Goal: Task Accomplishment & Management: Use online tool/utility

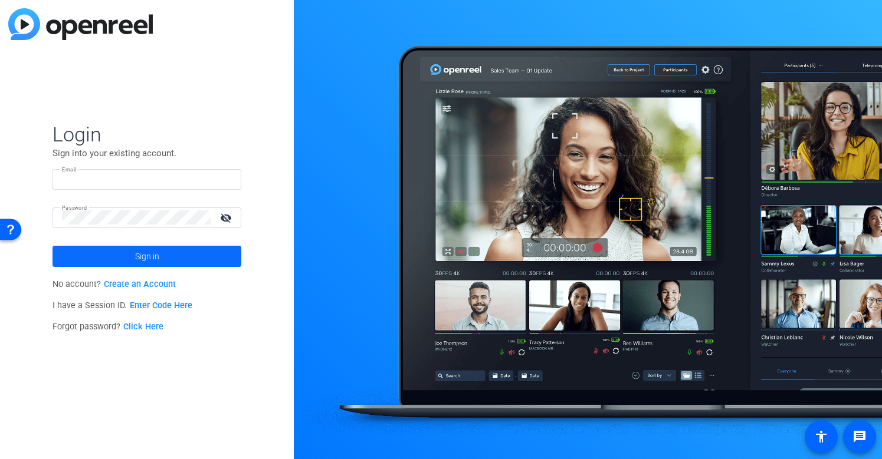
type input "[PERSON_NAME][EMAIL_ADDRESS][DOMAIN_NAME]"
click at [126, 259] on span at bounding box center [146, 256] width 189 height 28
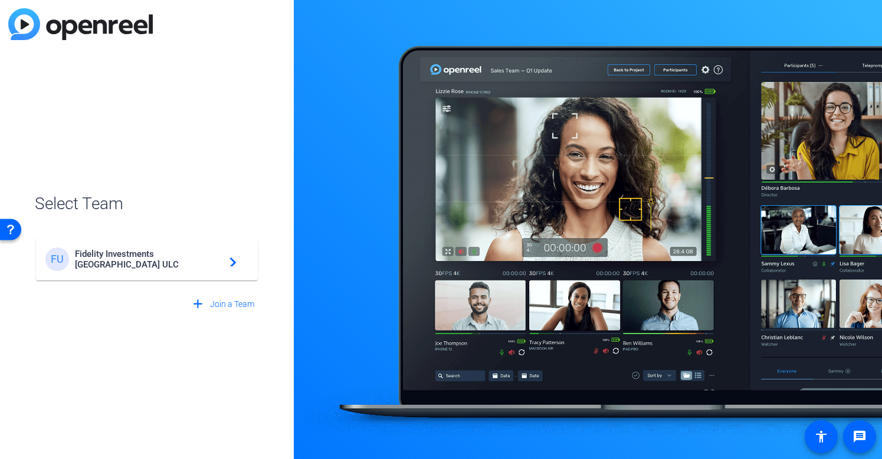
click at [159, 262] on span "Fidelity Investments [GEOGRAPHIC_DATA] ULC" at bounding box center [148, 259] width 147 height 21
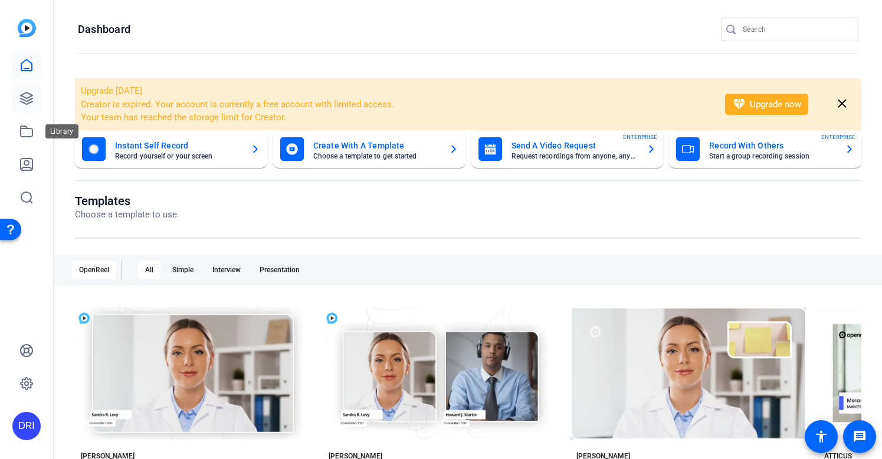
click at [21, 100] on icon at bounding box center [26, 98] width 14 height 14
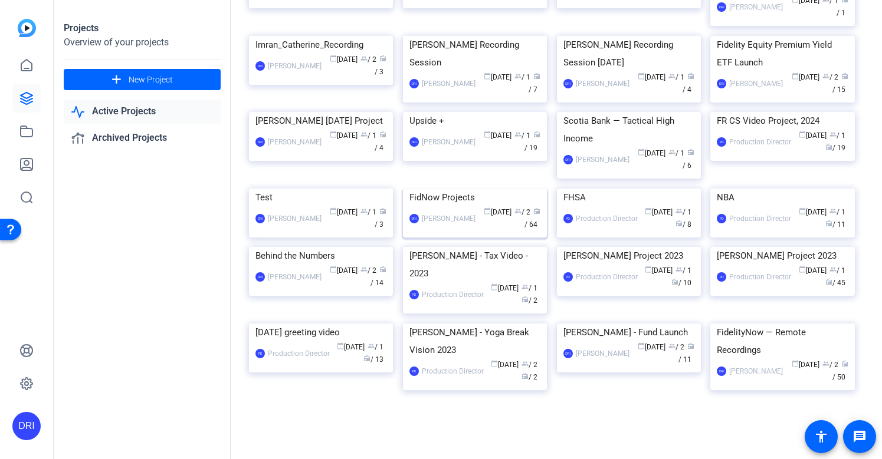
scroll to position [428, 0]
click at [489, 189] on img at bounding box center [475, 189] width 144 height 0
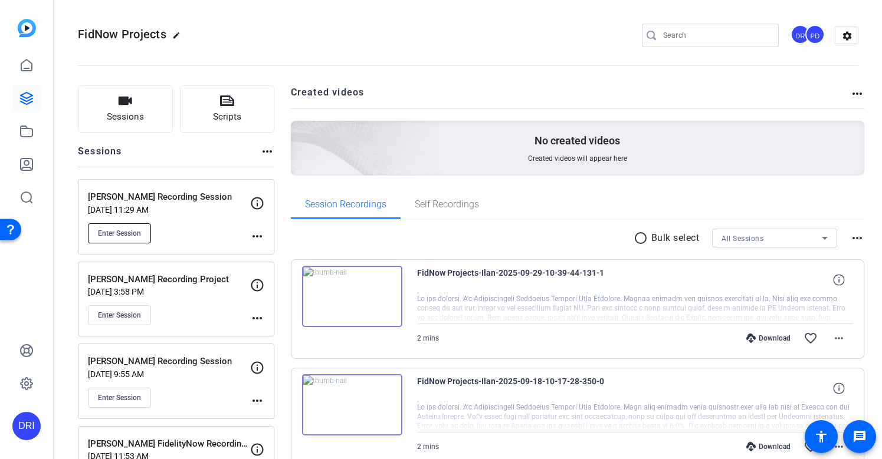
click at [130, 233] on span "Enter Session" at bounding box center [119, 233] width 43 height 9
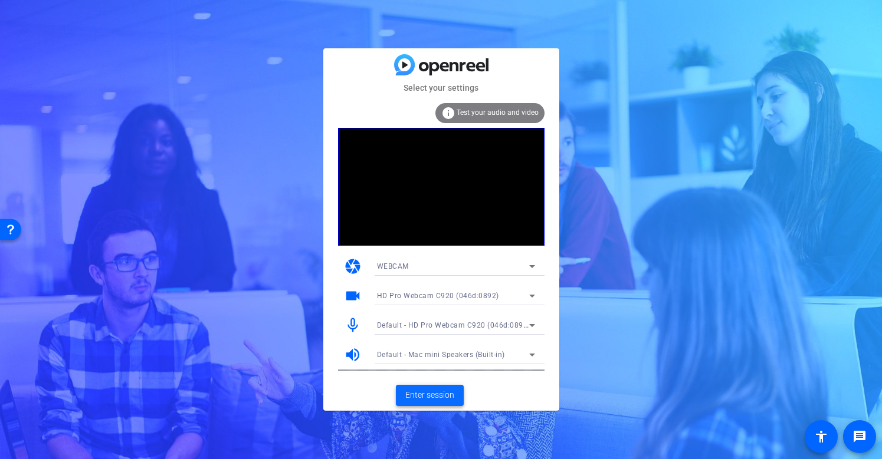
click at [435, 389] on span "Enter session" at bounding box center [429, 395] width 49 height 12
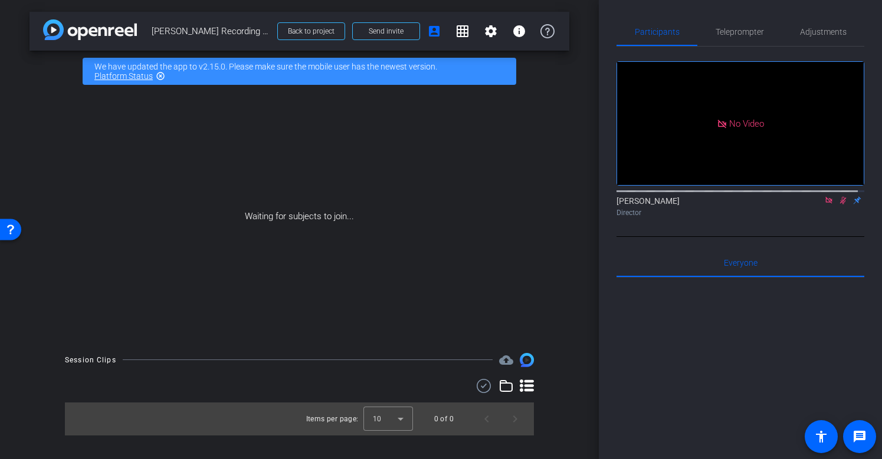
drag, startPoint x: 835, startPoint y: 211, endPoint x: 830, endPoint y: 235, distance: 24.8
click at [838, 205] on icon at bounding box center [842, 200] width 9 height 8
click at [467, 36] on mat-icon "grid_on" at bounding box center [462, 31] width 14 height 14
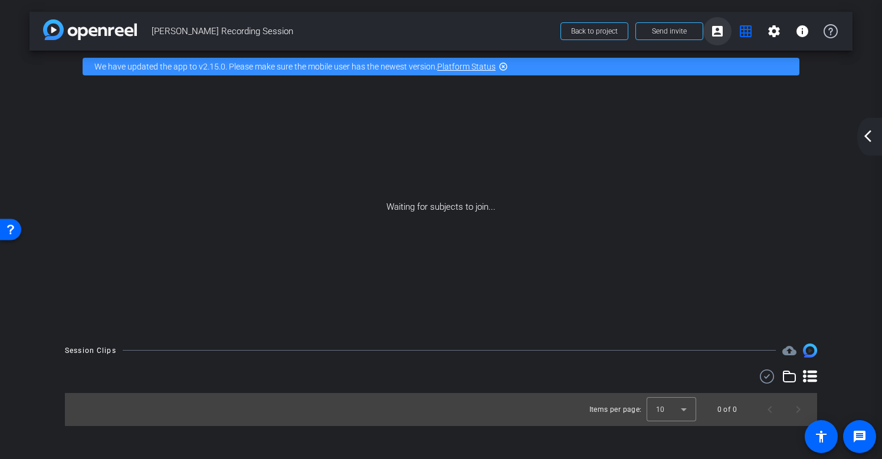
click at [719, 35] on mat-icon "account_box" at bounding box center [717, 31] width 14 height 14
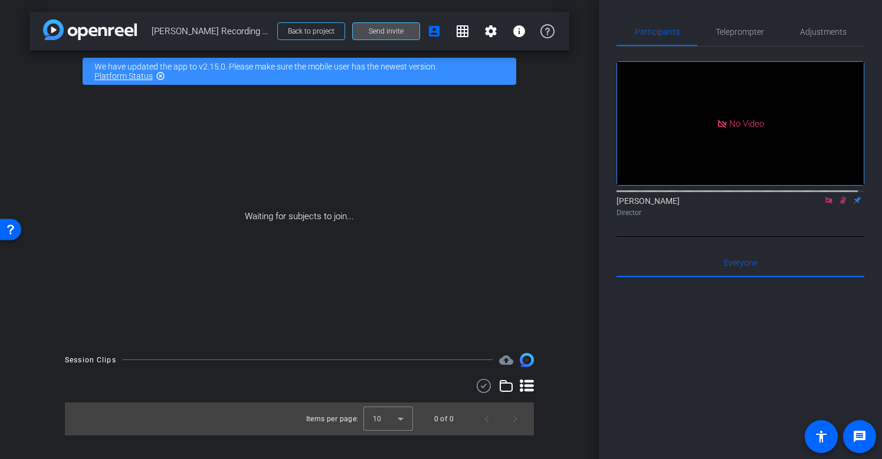
click at [387, 28] on span "Send invite" at bounding box center [386, 31] width 35 height 9
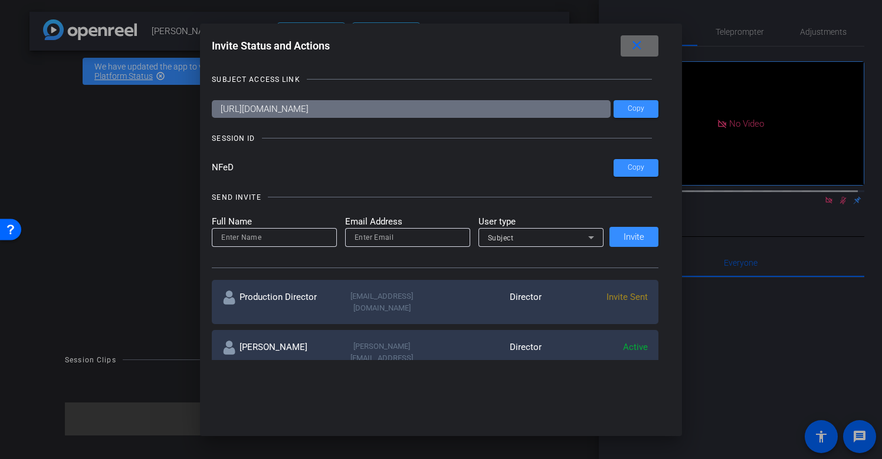
click at [639, 42] on mat-icon "close" at bounding box center [636, 45] width 15 height 15
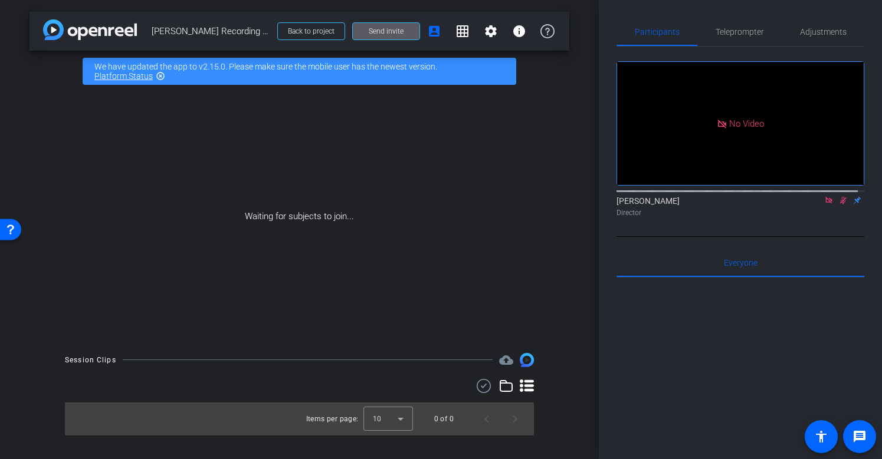
click at [133, 79] on link "Platform Status" at bounding box center [123, 75] width 58 height 9
click at [466, 27] on mat-icon "grid_on" at bounding box center [462, 31] width 14 height 14
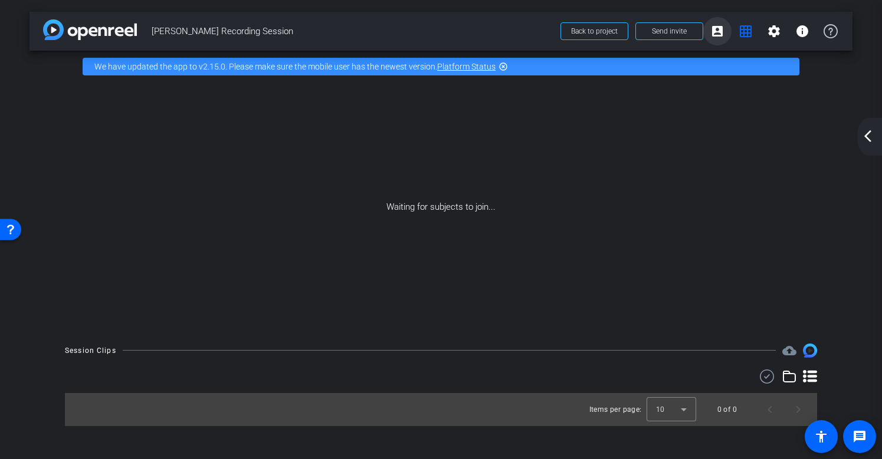
click at [727, 28] on span at bounding box center [717, 31] width 28 height 28
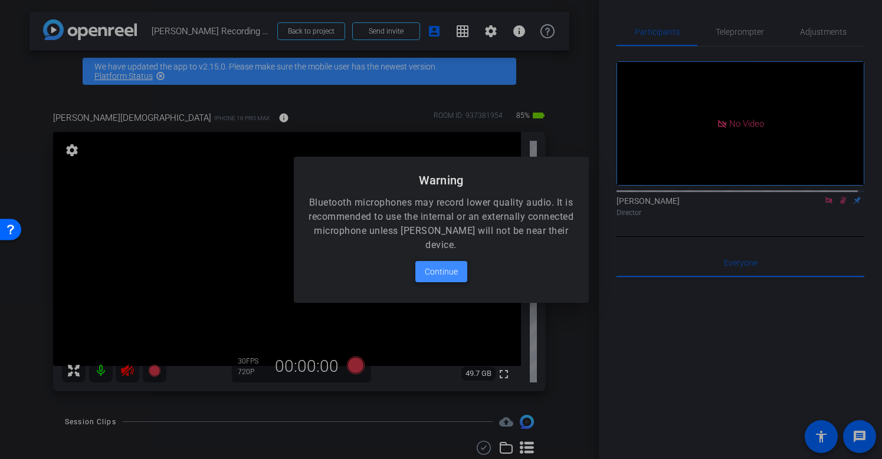
click at [437, 271] on span "Continue" at bounding box center [441, 272] width 33 height 14
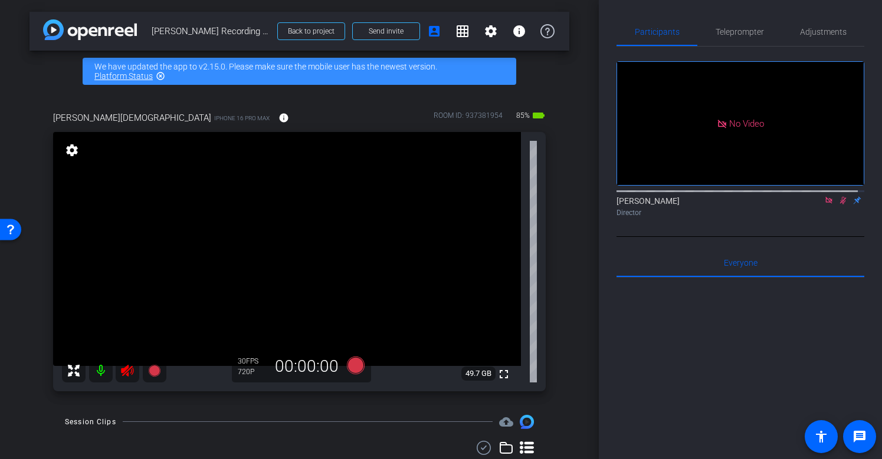
click at [119, 369] on mat-icon at bounding box center [128, 371] width 24 height 24
click at [839, 205] on icon at bounding box center [842, 200] width 9 height 8
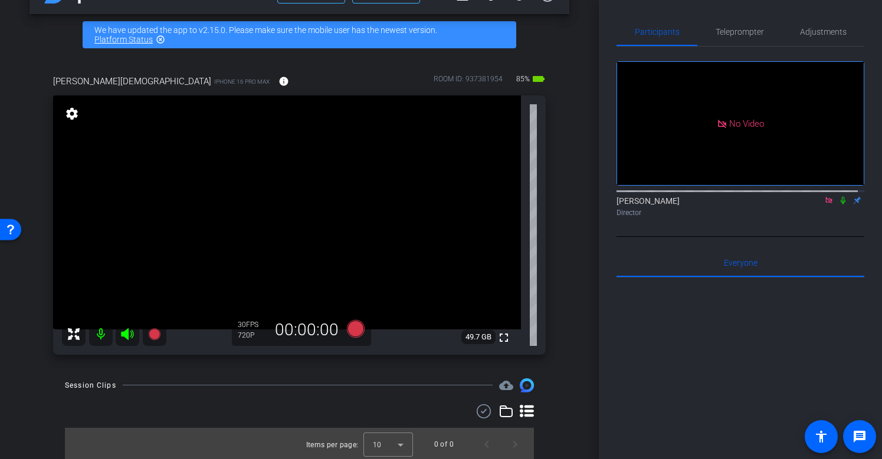
scroll to position [38, 0]
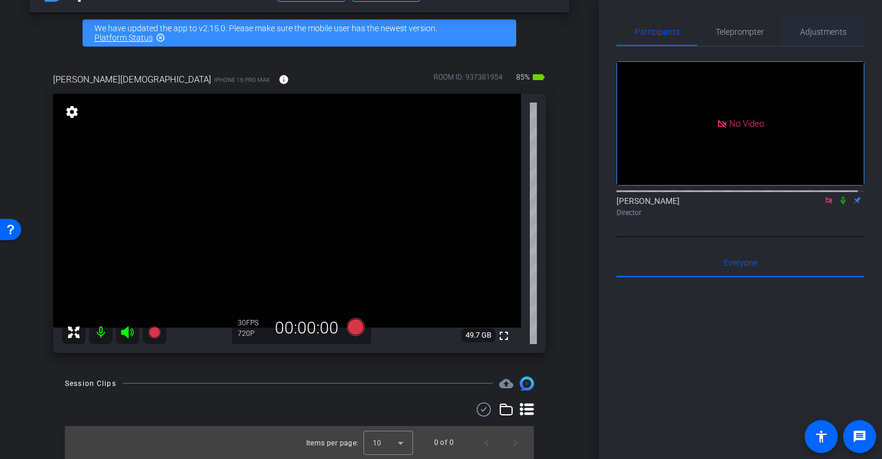
click at [811, 24] on span "Adjustments" at bounding box center [823, 32] width 47 height 28
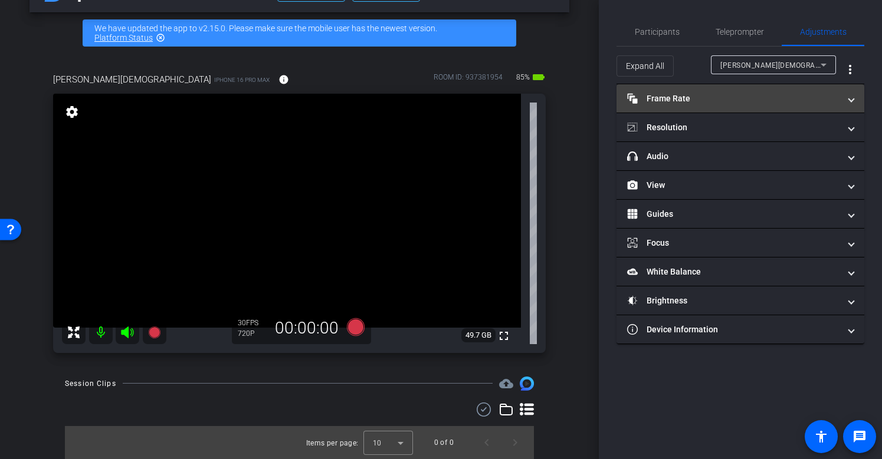
click at [761, 97] on mat-panel-title "Frame Rate Frame Rate" at bounding box center [733, 99] width 212 height 12
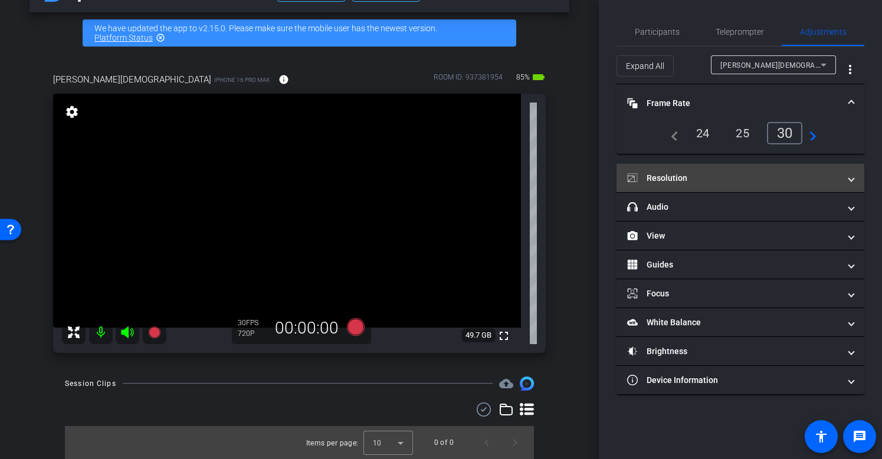
click at [735, 179] on mat-panel-title "Resolution" at bounding box center [733, 178] width 212 height 12
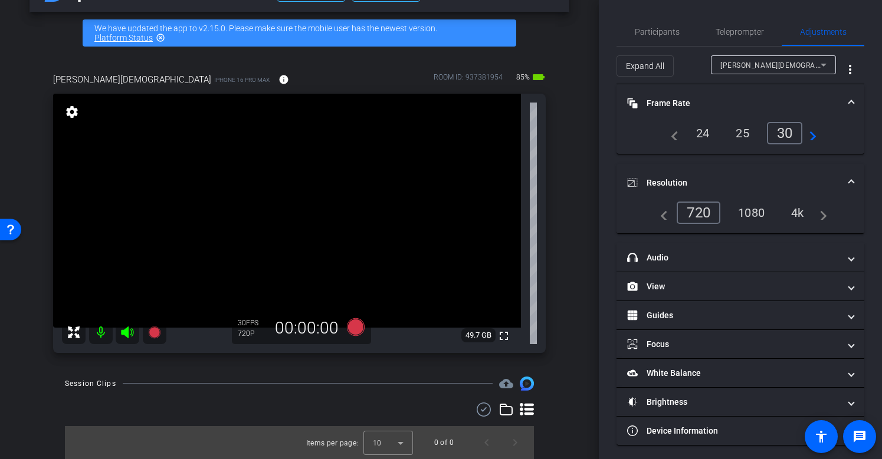
click at [784, 211] on div "4k" at bounding box center [797, 213] width 31 height 20
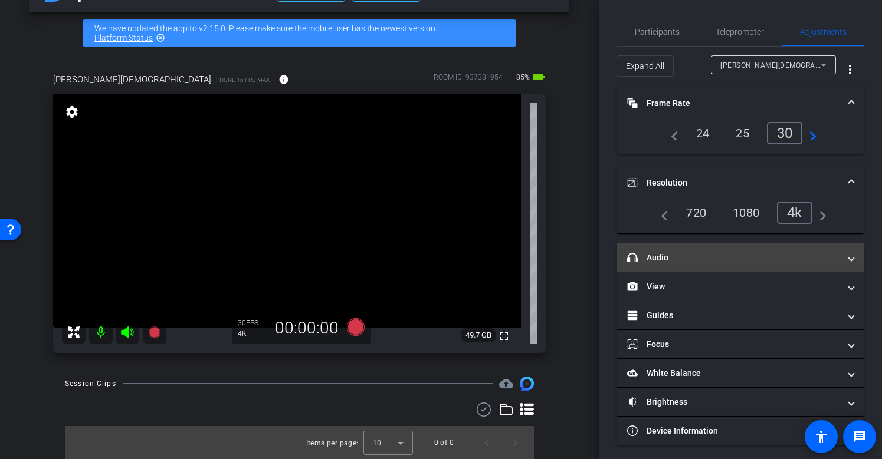
click at [659, 249] on mat-expansion-panel-header "headphone icon Audio" at bounding box center [740, 258] width 248 height 28
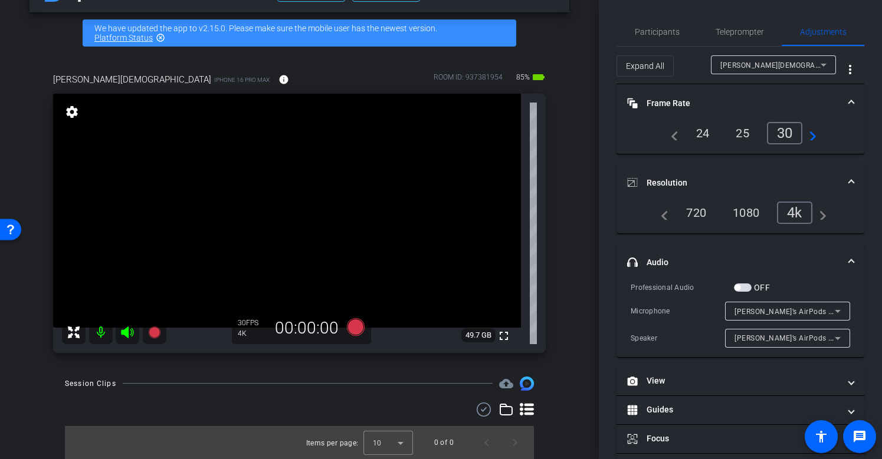
click at [737, 287] on span "button" at bounding box center [737, 288] width 6 height 6
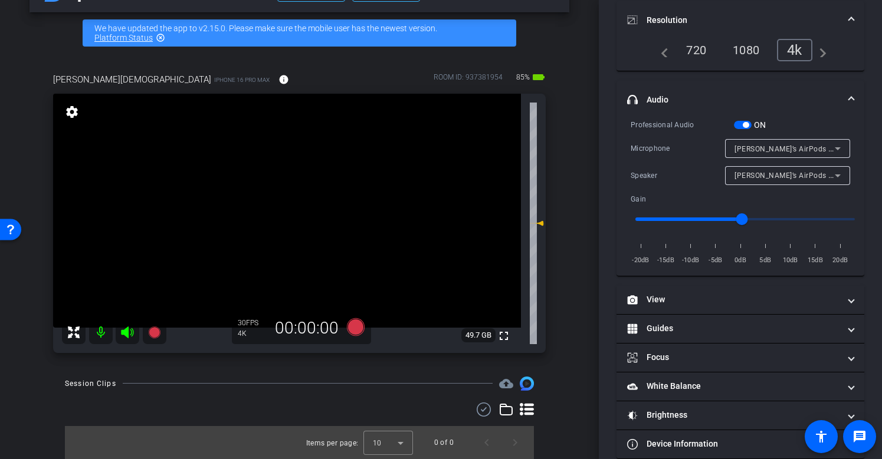
scroll to position [180, 0]
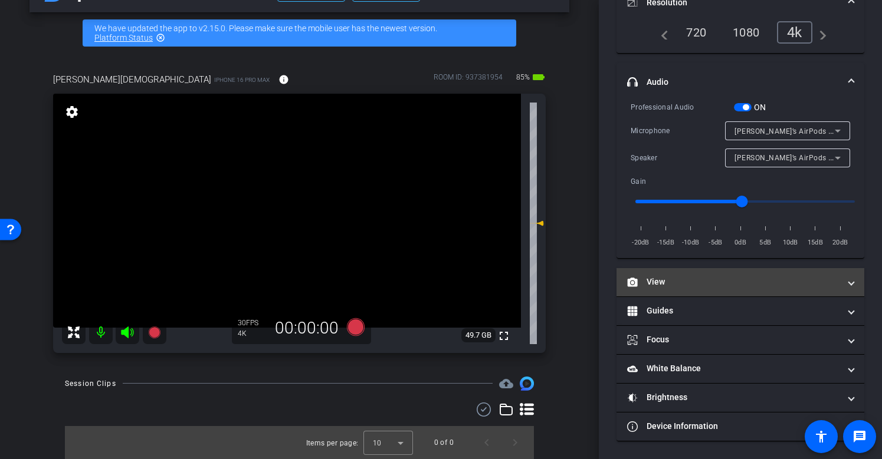
click at [662, 282] on mat-panel-title "View" at bounding box center [733, 282] width 212 height 12
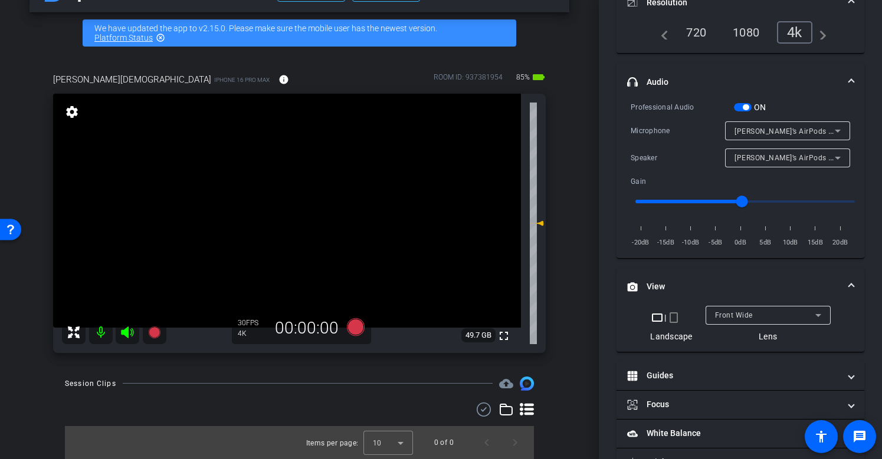
click at [662, 282] on mat-panel-title "View" at bounding box center [733, 287] width 212 height 12
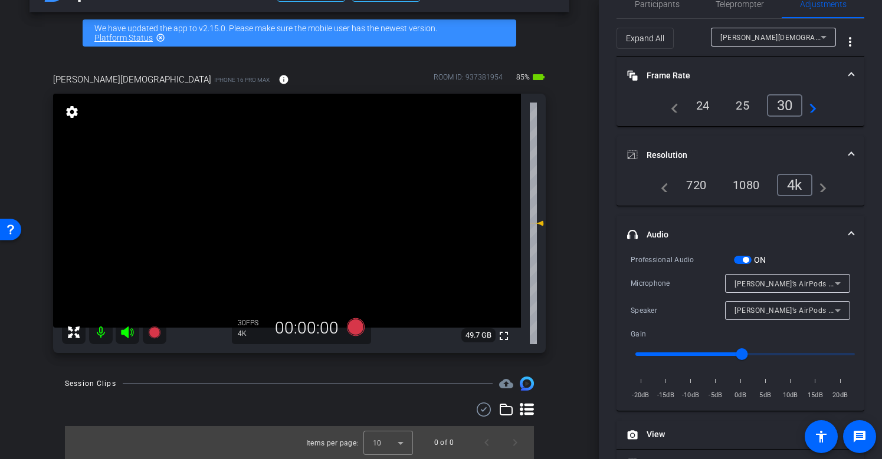
scroll to position [72, 0]
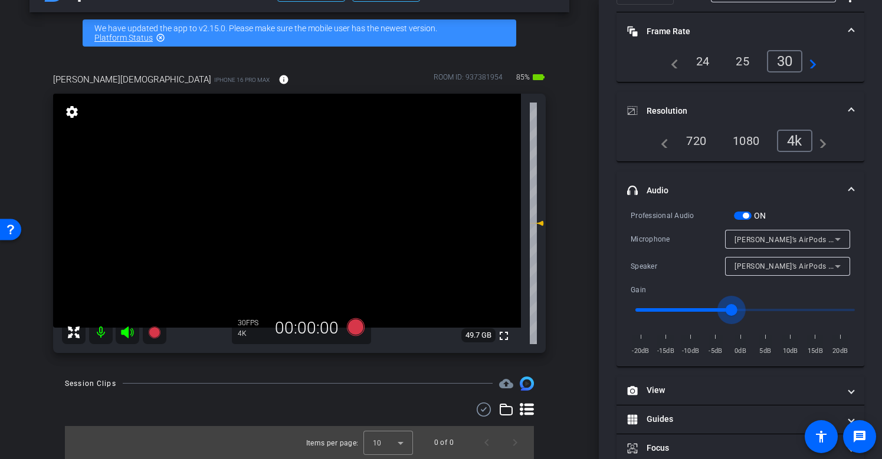
drag, startPoint x: 737, startPoint y: 311, endPoint x: 729, endPoint y: 313, distance: 7.8
type input "-2"
click at [729, 313] on input "range" at bounding box center [745, 310] width 244 height 26
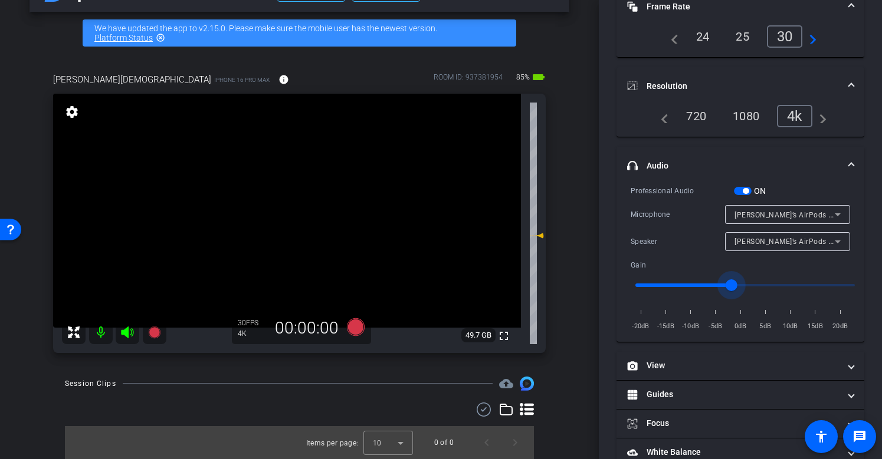
scroll to position [180, 0]
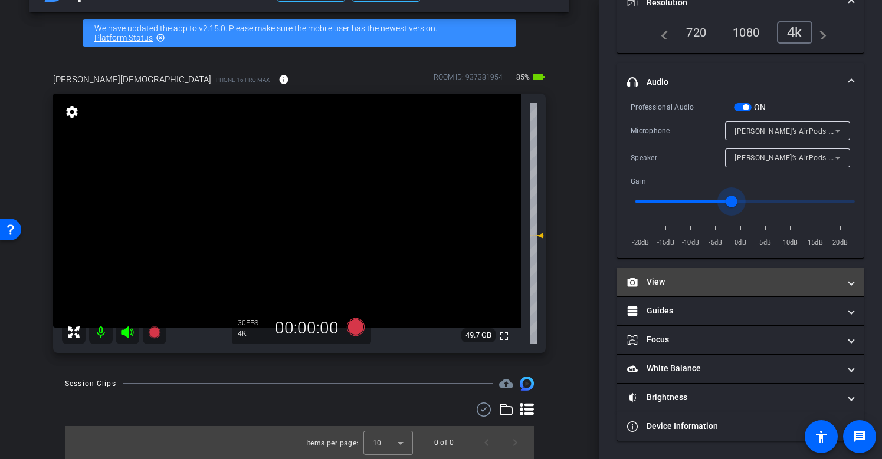
click at [658, 282] on mat-panel-title "View" at bounding box center [733, 282] width 212 height 12
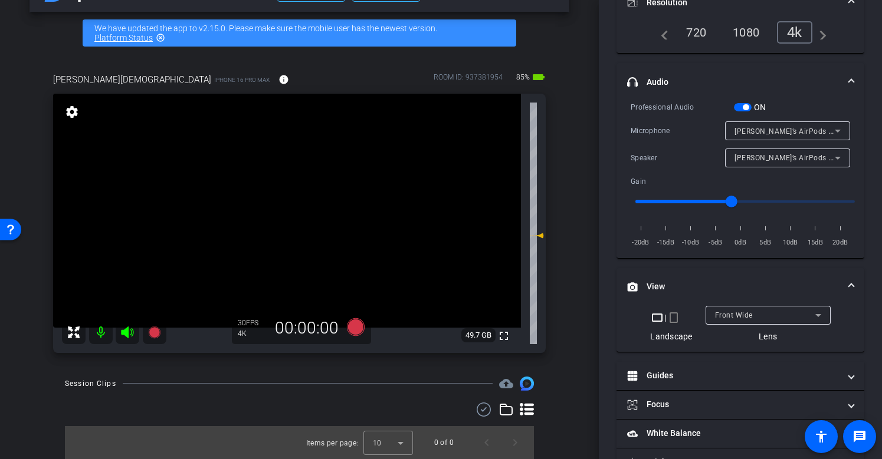
click at [657, 286] on mat-panel-title "View" at bounding box center [733, 287] width 212 height 12
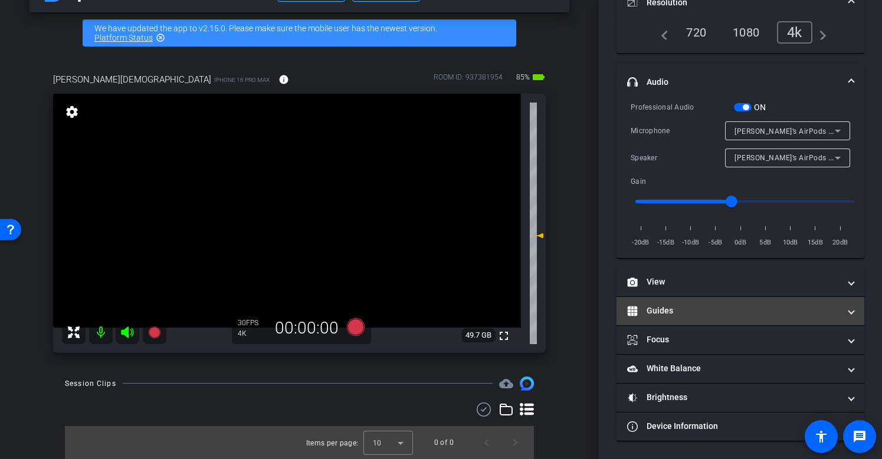
click at [678, 316] on mat-panel-title "Guides" at bounding box center [733, 311] width 212 height 12
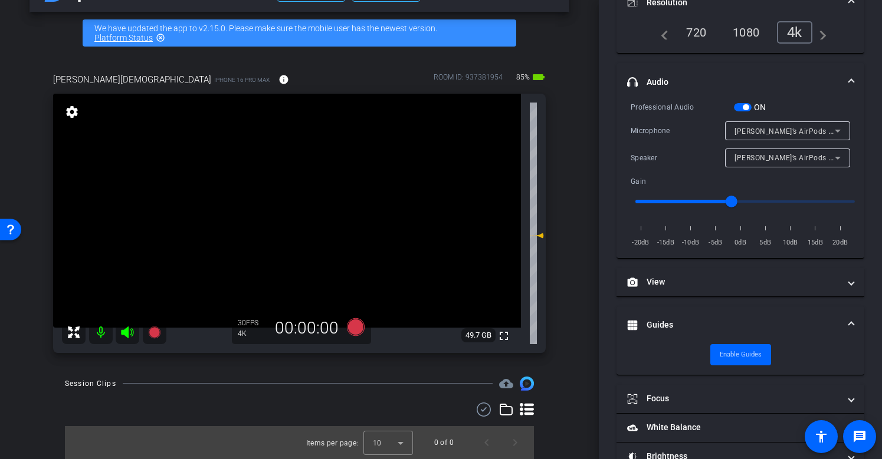
click at [665, 318] on mat-expansion-panel-header "Guides" at bounding box center [740, 326] width 248 height 38
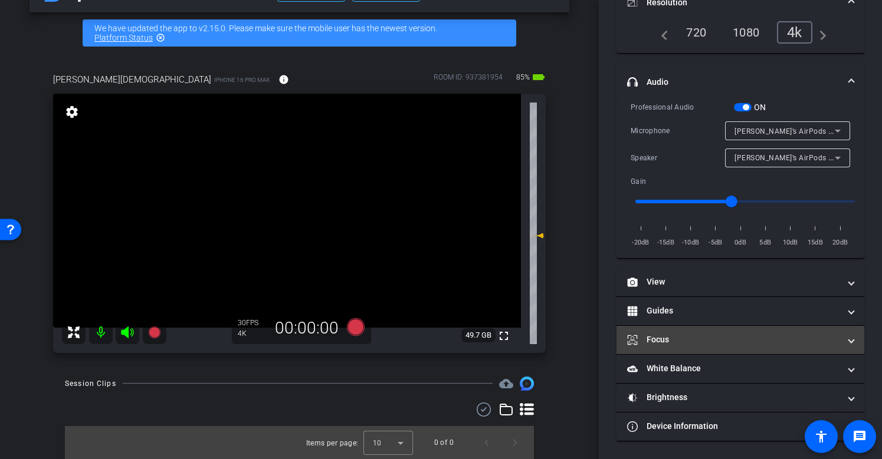
click at [677, 340] on mat-panel-title "Focus" at bounding box center [733, 340] width 212 height 12
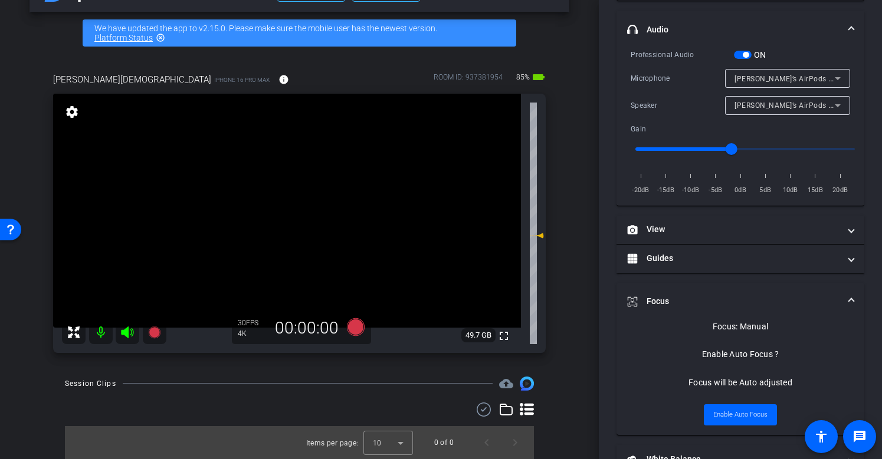
scroll to position [276, 0]
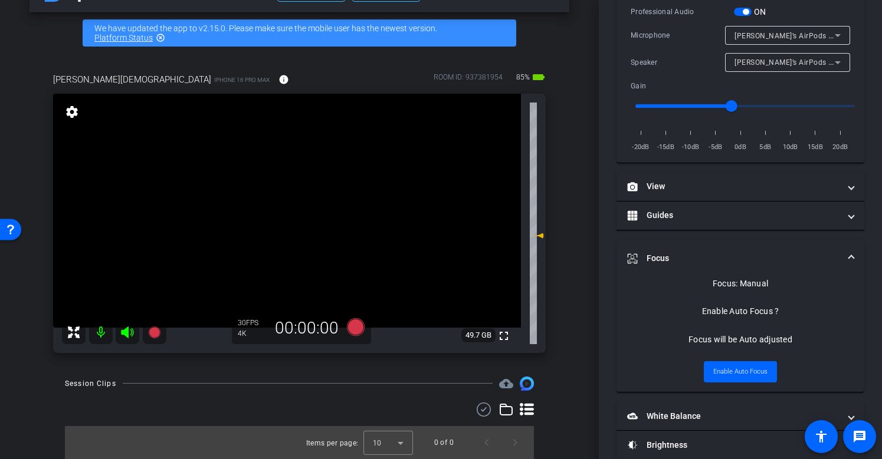
click at [679, 258] on mat-panel-title "Focus" at bounding box center [733, 258] width 212 height 12
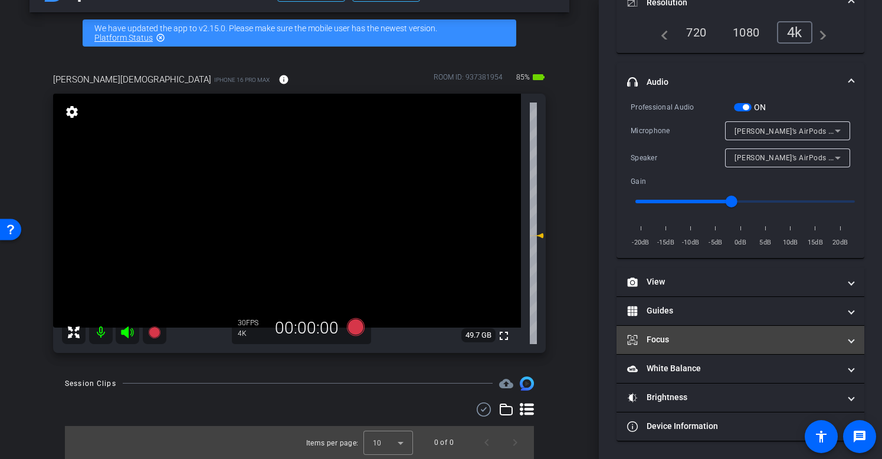
scroll to position [180, 0]
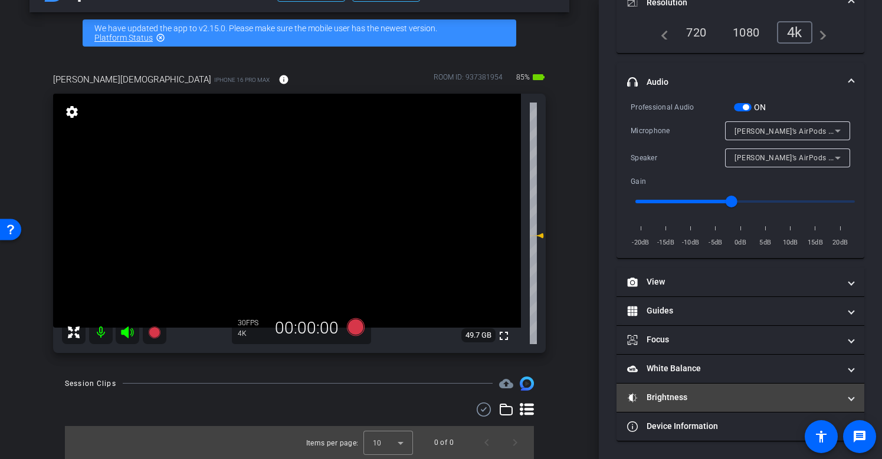
click at [678, 387] on mat-expansion-panel-header "Brightness" at bounding box center [740, 398] width 248 height 28
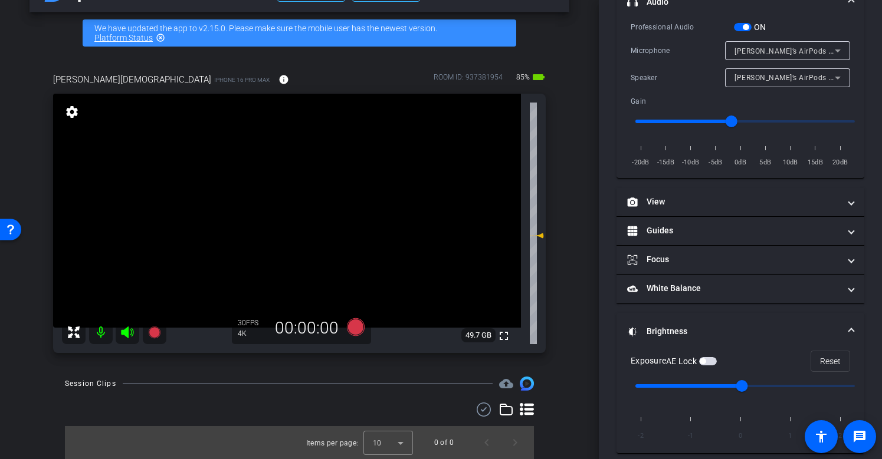
click at [681, 341] on mat-expansion-panel-header "Brightness" at bounding box center [740, 332] width 248 height 38
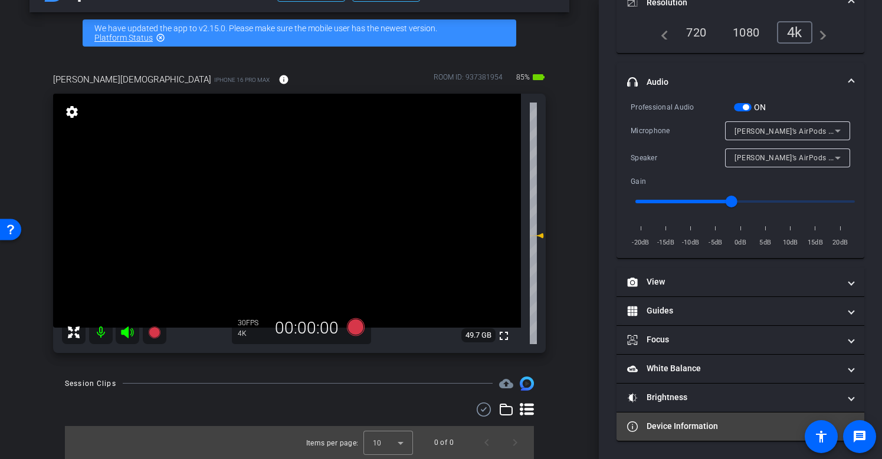
click at [691, 430] on mat-panel-title "Device Information" at bounding box center [733, 426] width 212 height 12
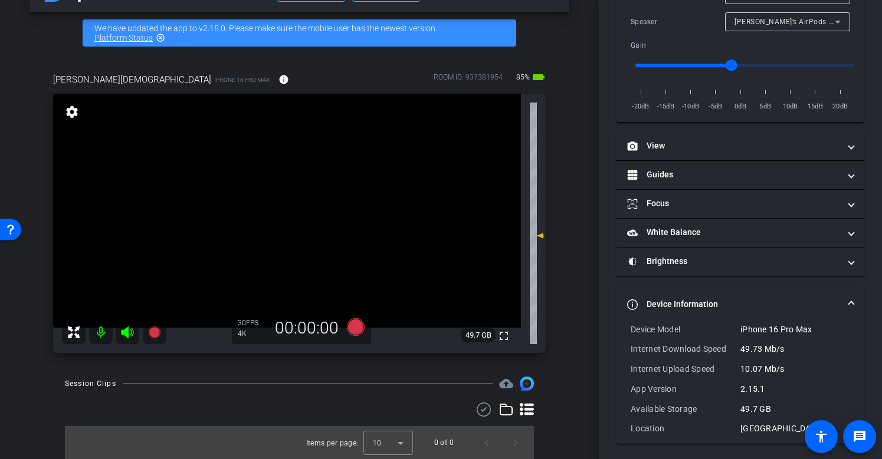
scroll to position [320, 0]
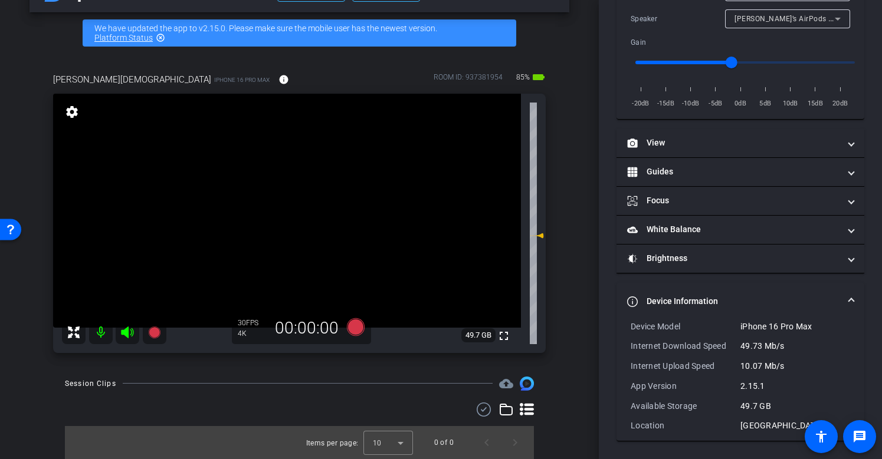
click at [668, 298] on mat-panel-title "Device Information" at bounding box center [733, 301] width 212 height 12
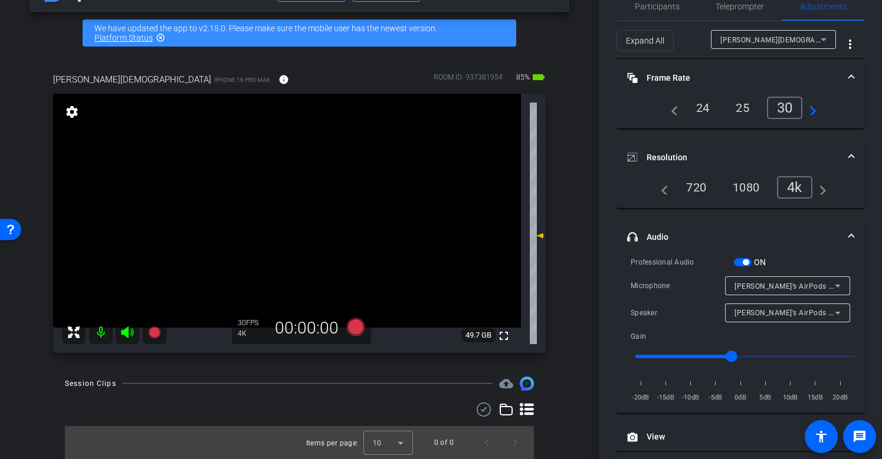
scroll to position [0, 0]
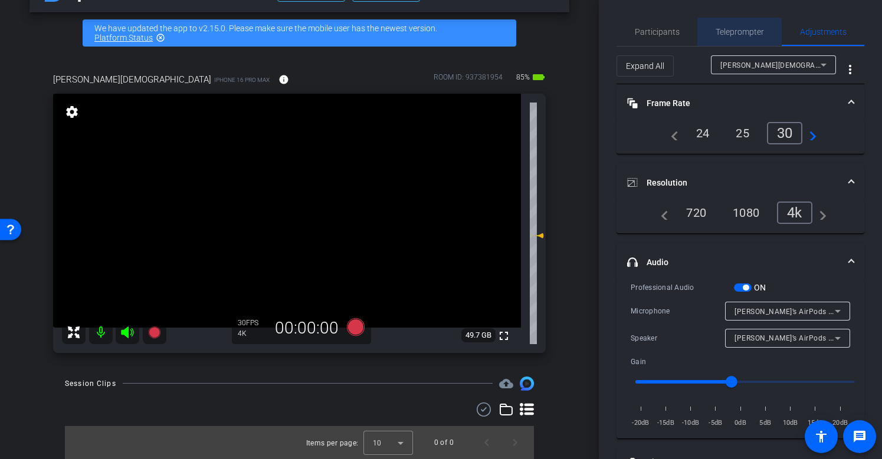
click at [734, 31] on span "Teleprompter" at bounding box center [739, 32] width 48 height 8
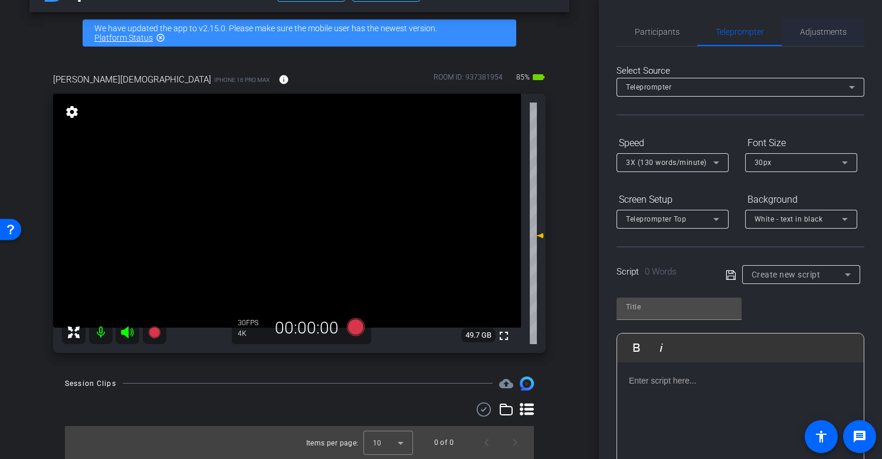
click at [811, 29] on span "Adjustments" at bounding box center [823, 32] width 47 height 8
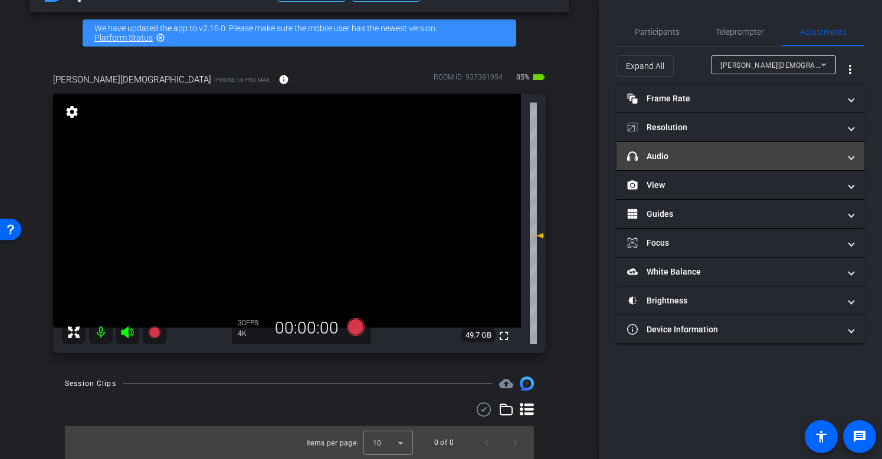
click at [695, 166] on mat-expansion-panel-header "headphone icon Audio" at bounding box center [740, 156] width 248 height 28
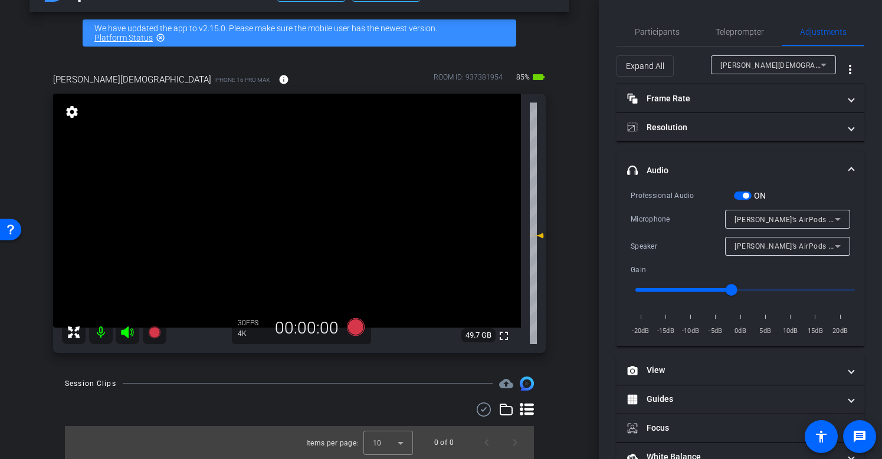
click at [677, 169] on mat-panel-title "headphone icon Audio" at bounding box center [733, 171] width 212 height 12
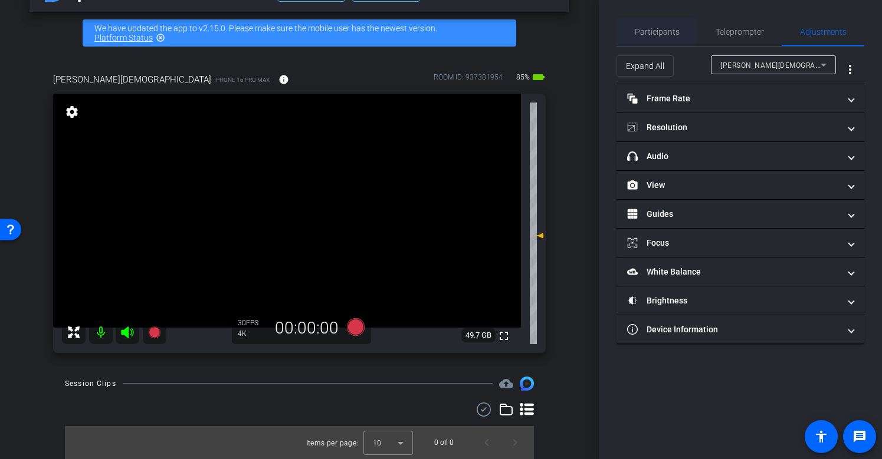
click at [656, 41] on span "Participants" at bounding box center [657, 32] width 45 height 28
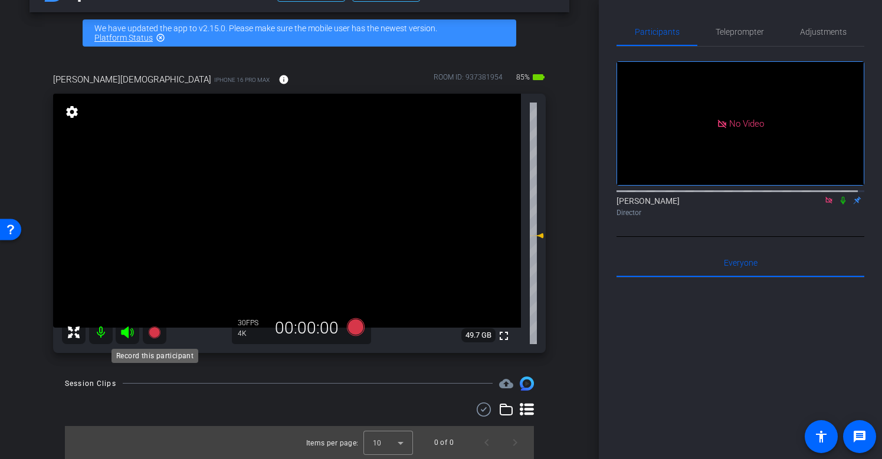
click at [161, 331] on icon at bounding box center [154, 333] width 14 height 14
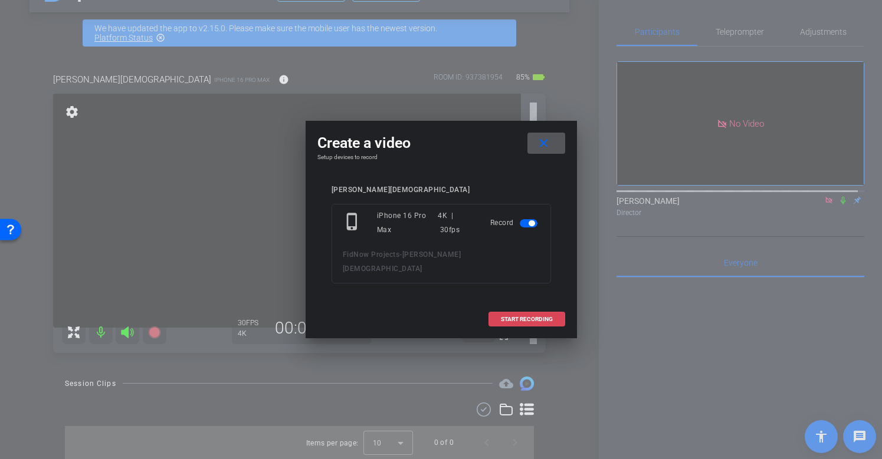
click at [522, 317] on span "START RECORDING" at bounding box center [527, 320] width 52 height 6
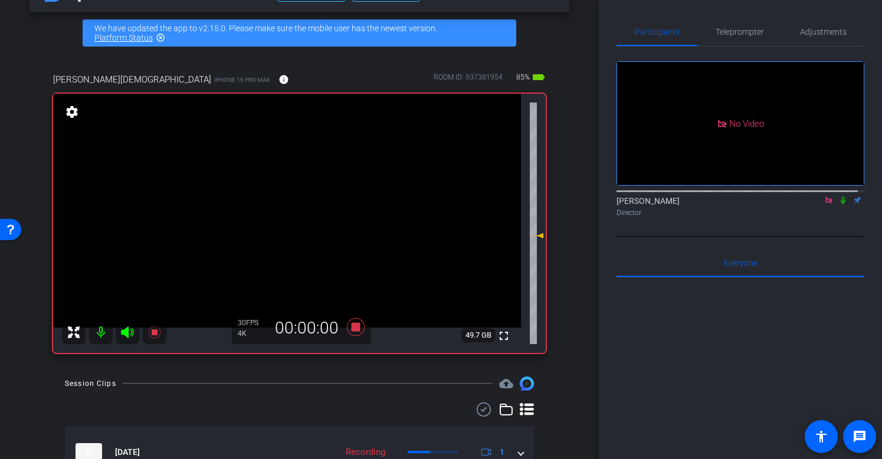
click at [838, 196] on icon at bounding box center [842, 200] width 9 height 8
drag, startPoint x: 346, startPoint y: 324, endPoint x: 377, endPoint y: 320, distance: 31.5
click at [347, 324] on icon at bounding box center [355, 327] width 28 height 21
click at [839, 196] on icon at bounding box center [842, 200] width 9 height 8
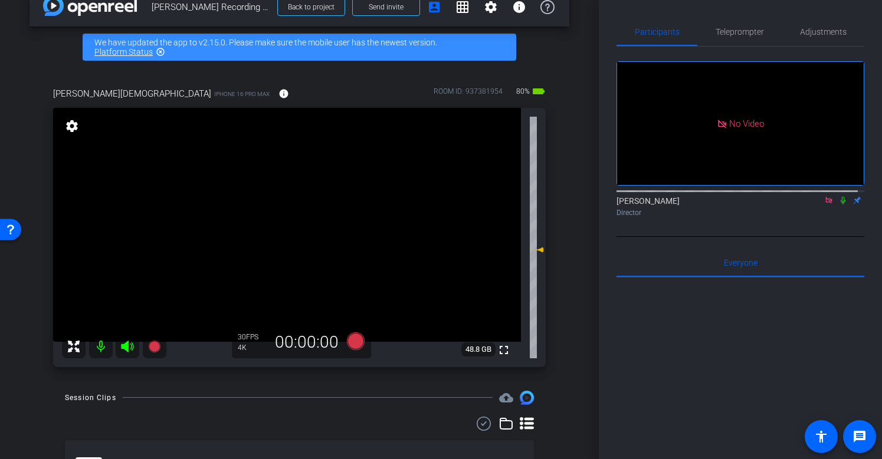
scroll to position [32, 0]
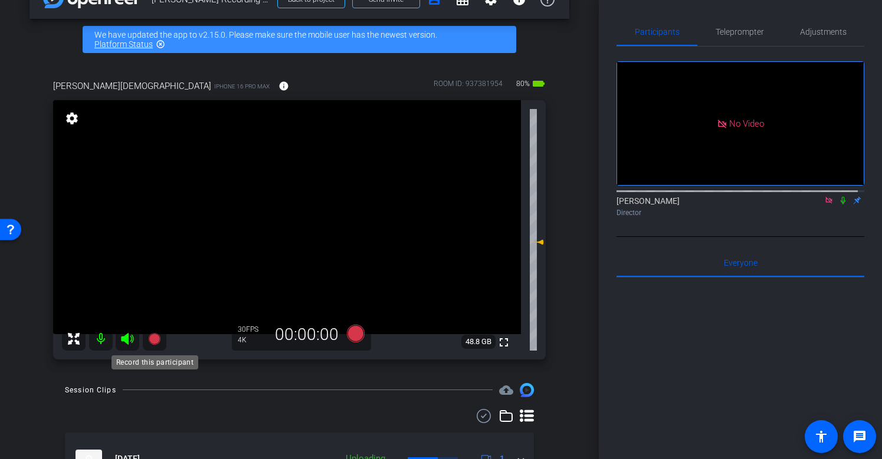
click at [159, 341] on icon at bounding box center [154, 339] width 12 height 12
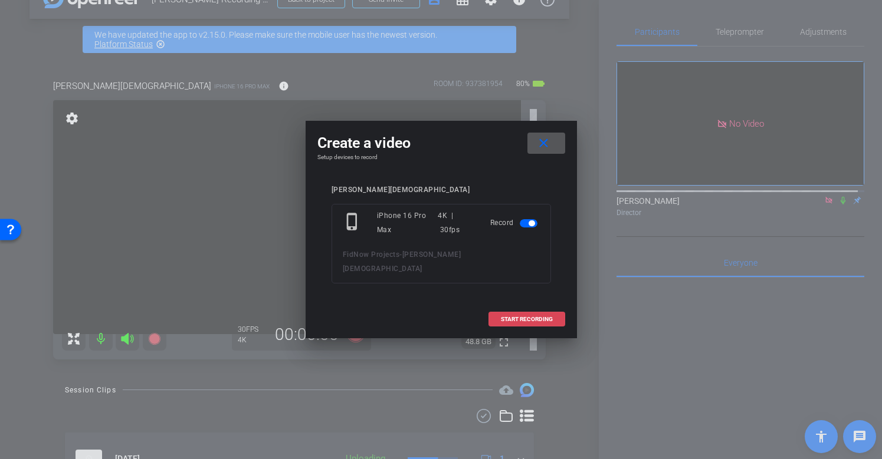
click at [525, 317] on span "START RECORDING" at bounding box center [527, 320] width 52 height 6
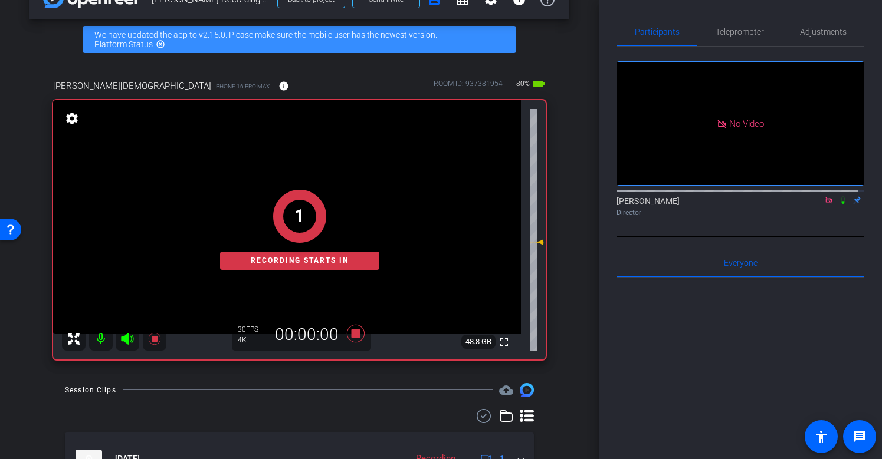
click at [838, 196] on icon at bounding box center [842, 200] width 9 height 8
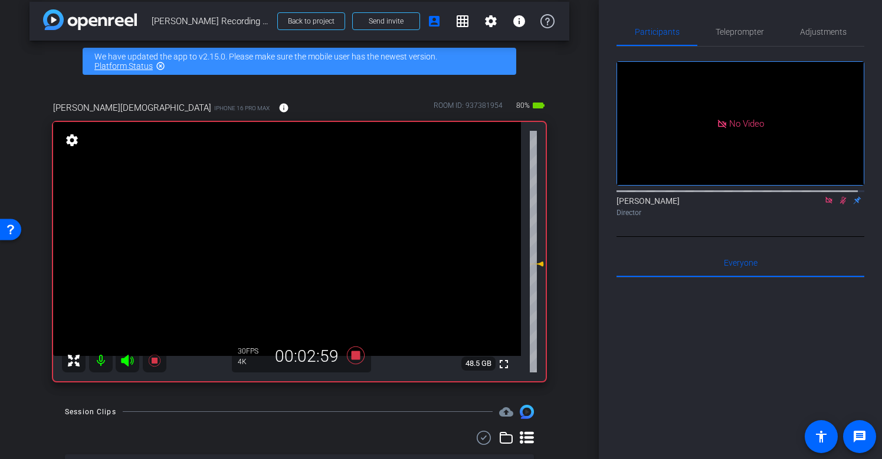
scroll to position [15, 0]
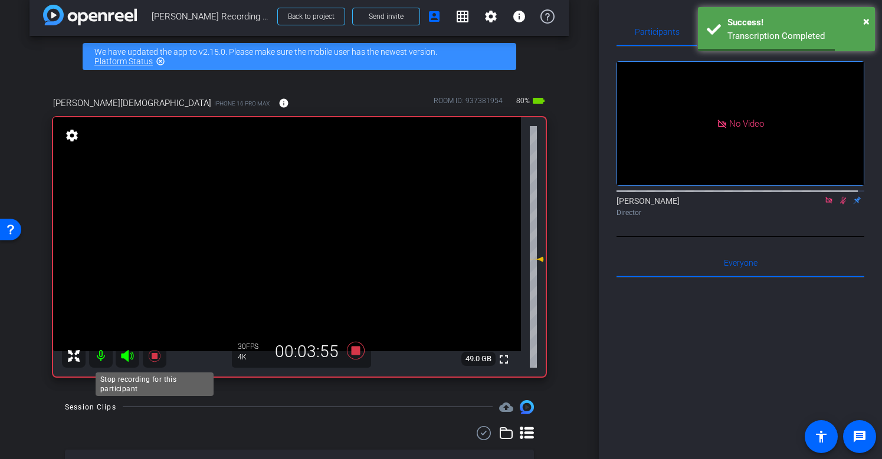
click at [162, 353] on mat-icon at bounding box center [155, 356] width 24 height 24
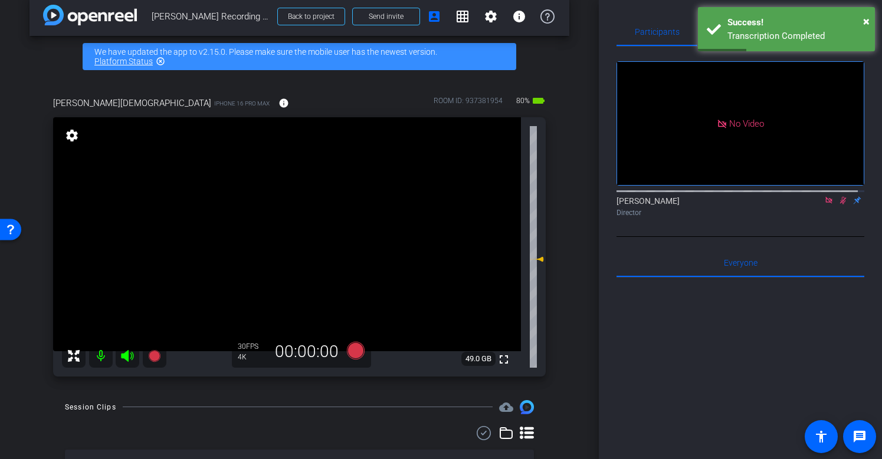
click at [836, 195] on mat-icon at bounding box center [843, 200] width 14 height 11
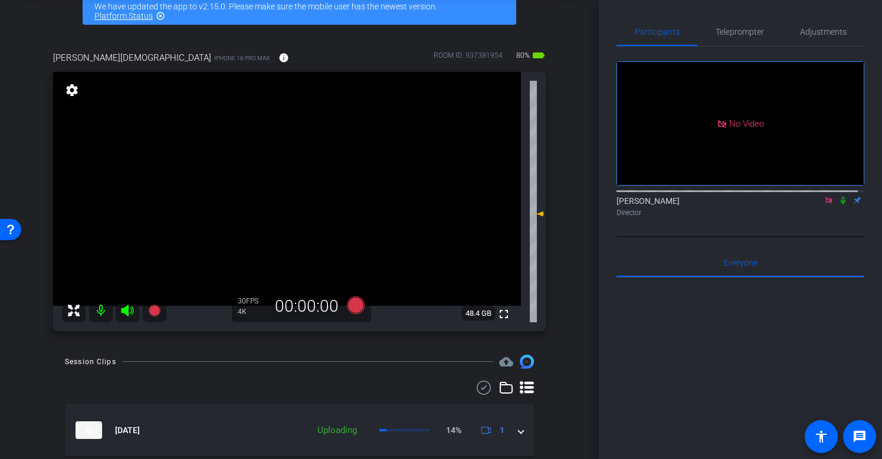
scroll to position [60, 0]
click at [157, 314] on icon at bounding box center [154, 311] width 12 height 12
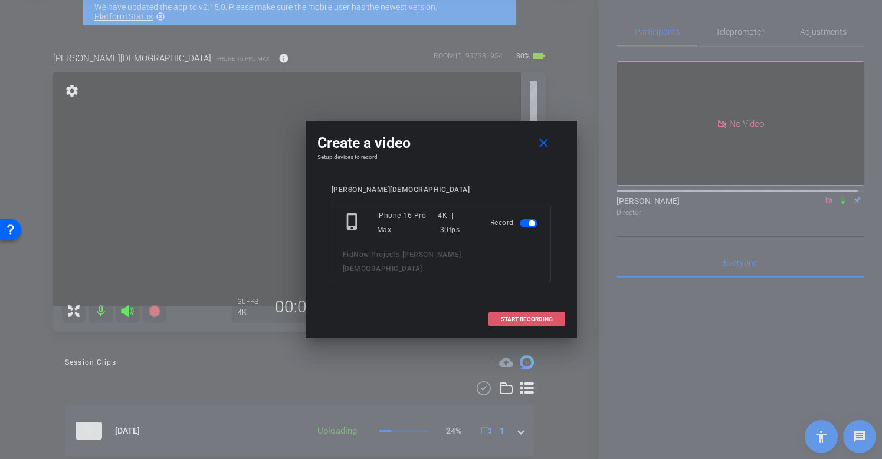
click at [497, 307] on span at bounding box center [526, 319] width 75 height 28
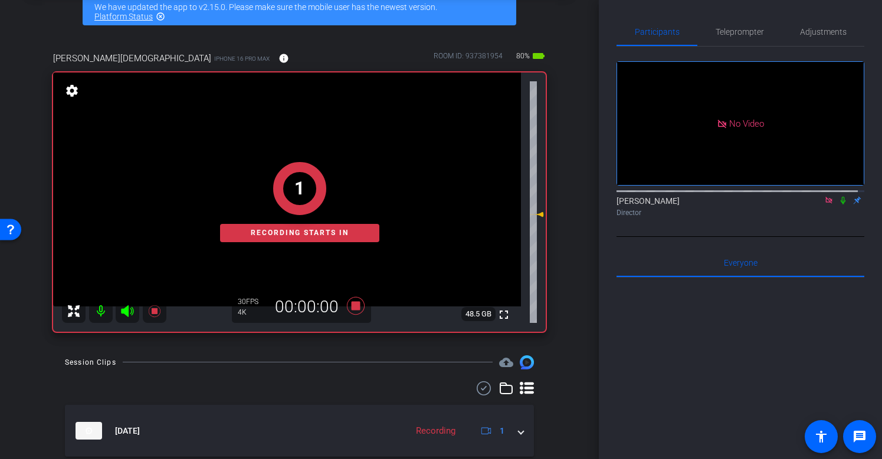
click at [841, 195] on mat-icon at bounding box center [843, 200] width 14 height 11
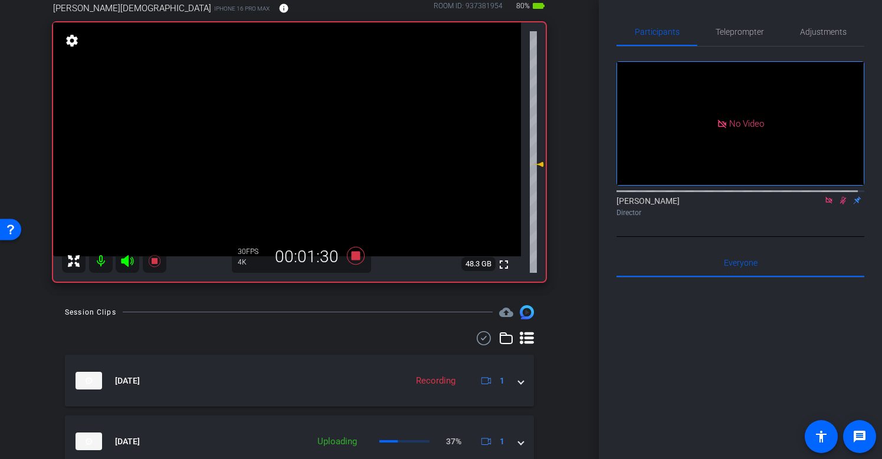
scroll to position [206, 0]
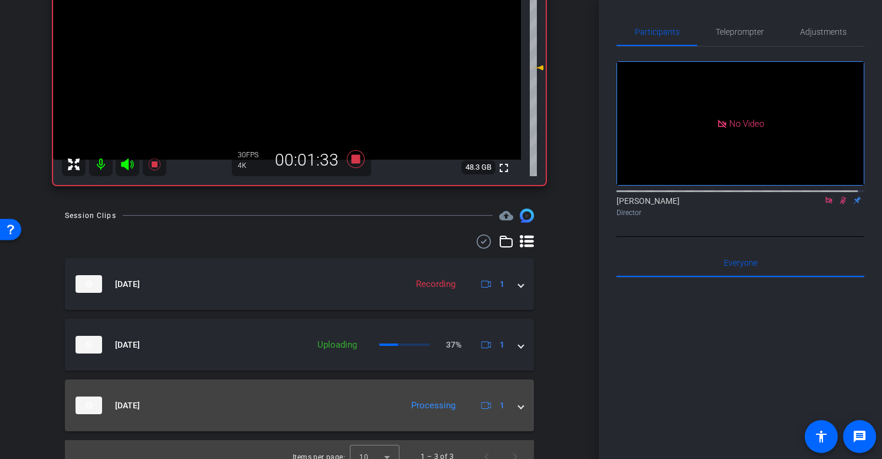
click at [516, 408] on mat-expansion-panel-header "Oct 9, 2025 Processing 1" at bounding box center [299, 406] width 469 height 52
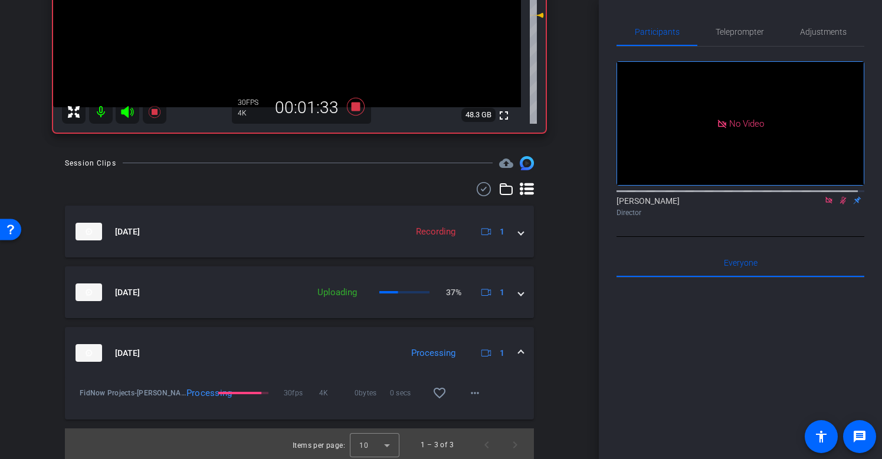
scroll to position [261, 0]
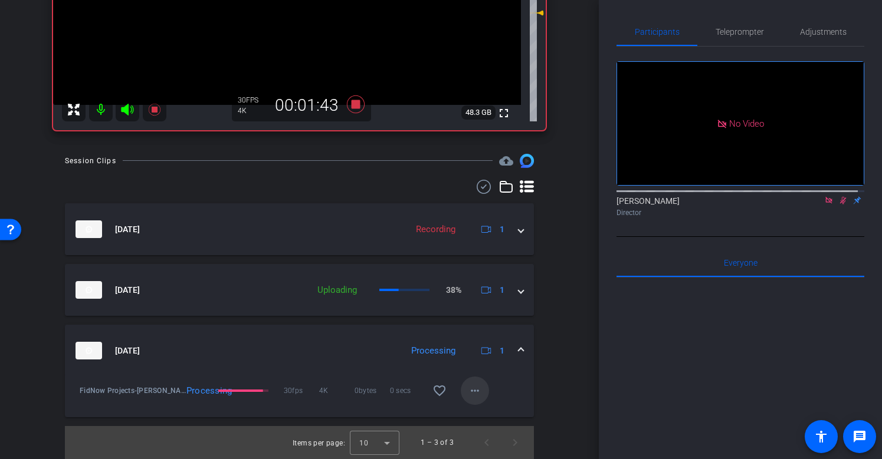
click at [478, 392] on span at bounding box center [475, 391] width 28 height 28
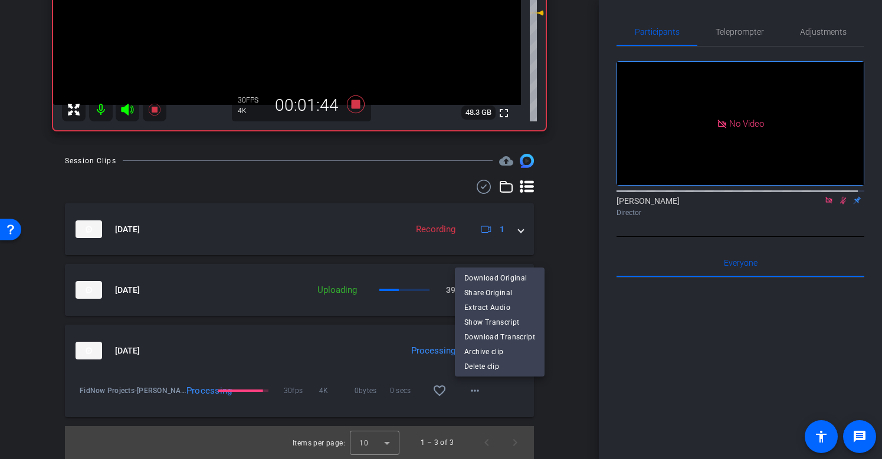
click at [512, 394] on div at bounding box center [441, 229] width 882 height 459
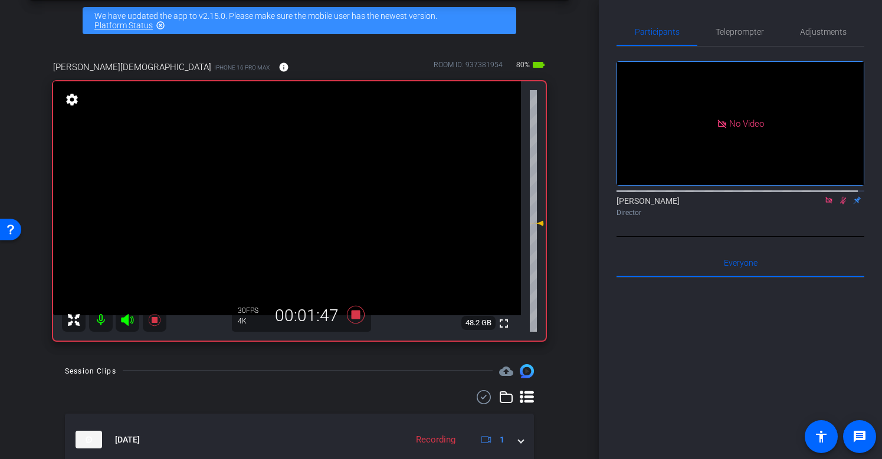
scroll to position [0, 0]
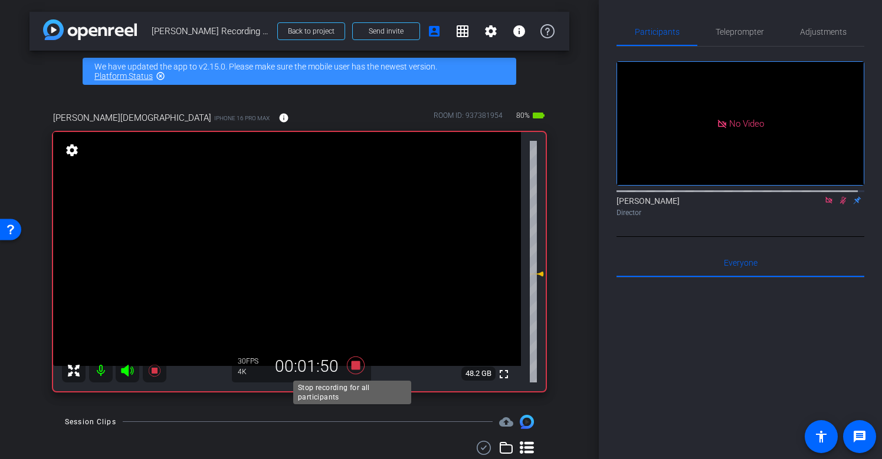
click at [356, 367] on icon at bounding box center [355, 366] width 18 height 18
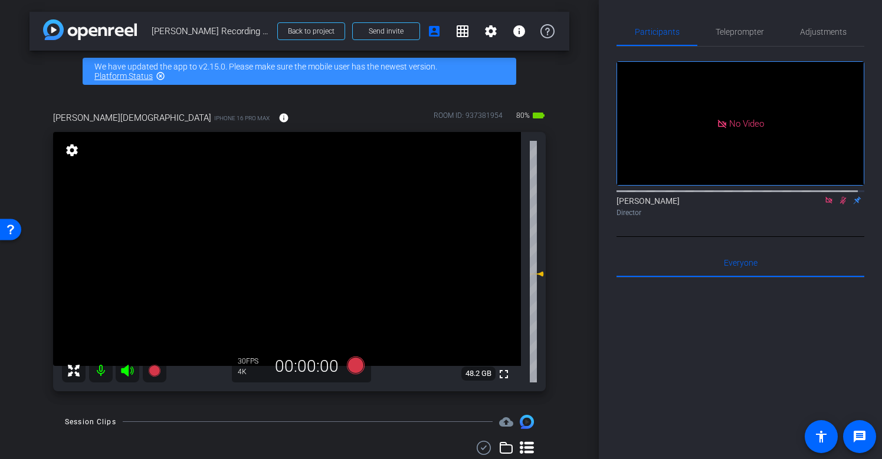
click at [839, 196] on icon at bounding box center [842, 200] width 9 height 8
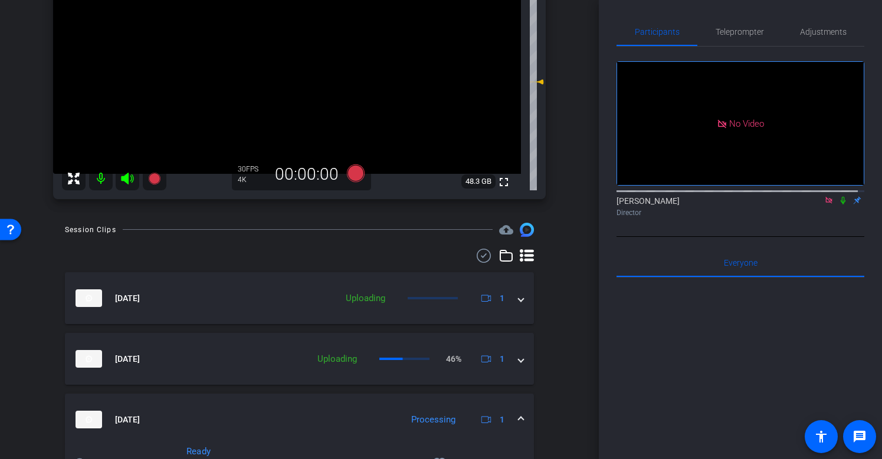
scroll to position [192, 0]
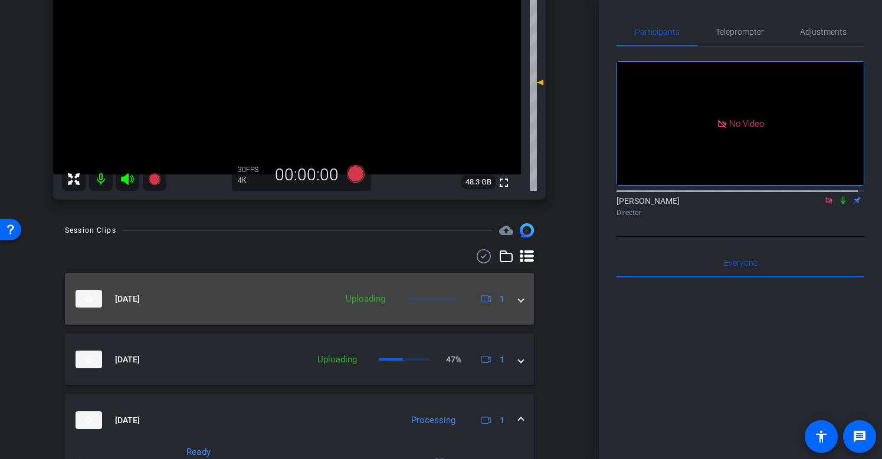
click at [518, 294] on span at bounding box center [520, 299] width 5 height 12
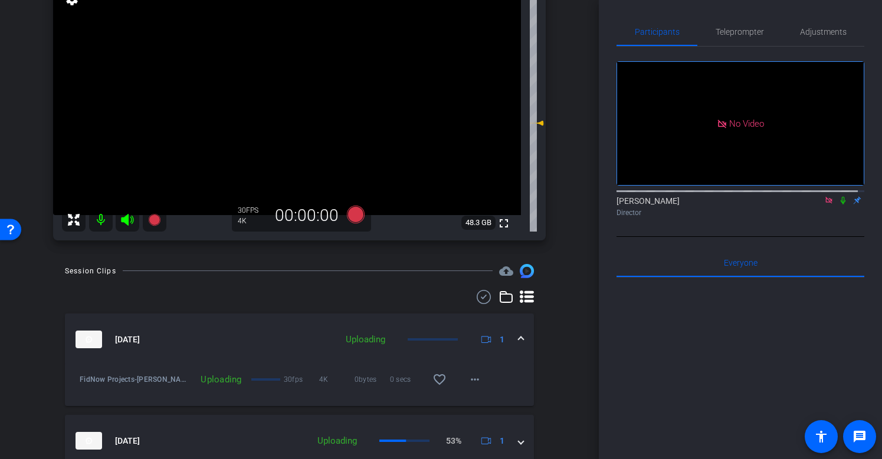
scroll to position [82, 0]
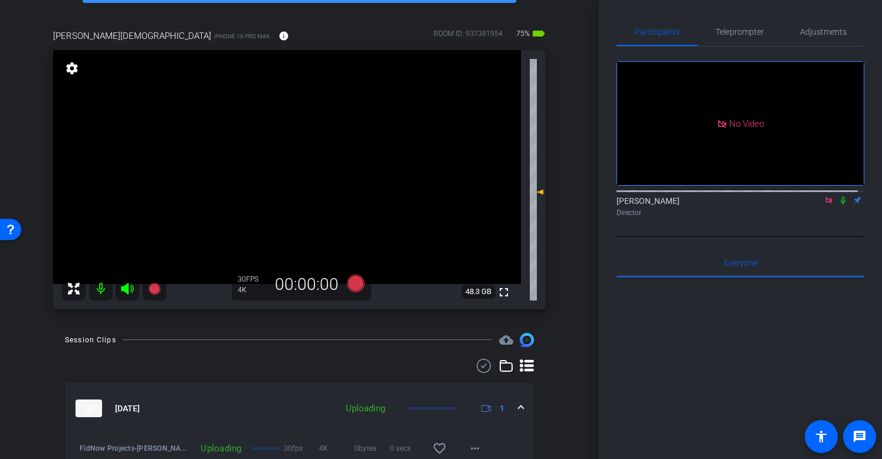
click at [840, 197] on icon at bounding box center [842, 201] width 5 height 8
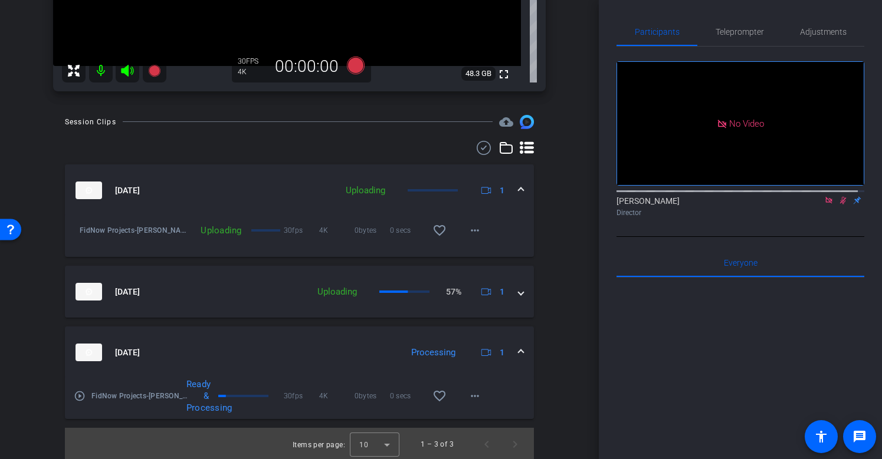
scroll to position [302, 0]
click at [473, 399] on mat-icon "more_horiz" at bounding box center [475, 394] width 14 height 14
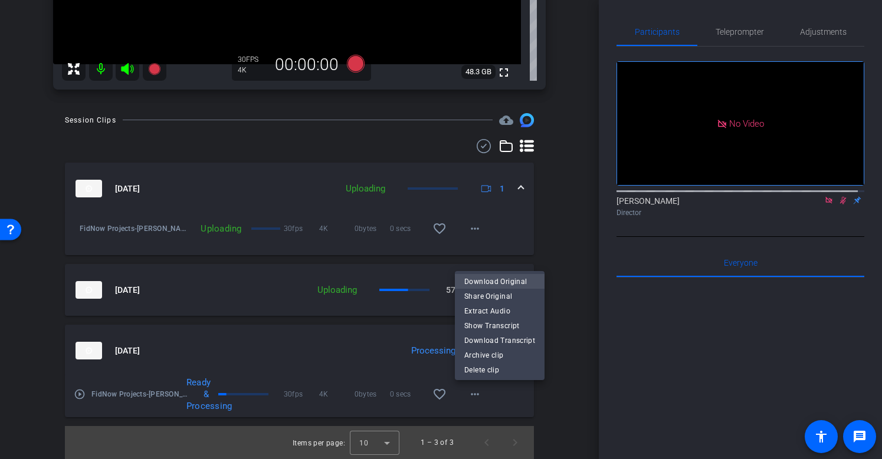
click at [512, 279] on span "Download Original" at bounding box center [499, 282] width 71 height 14
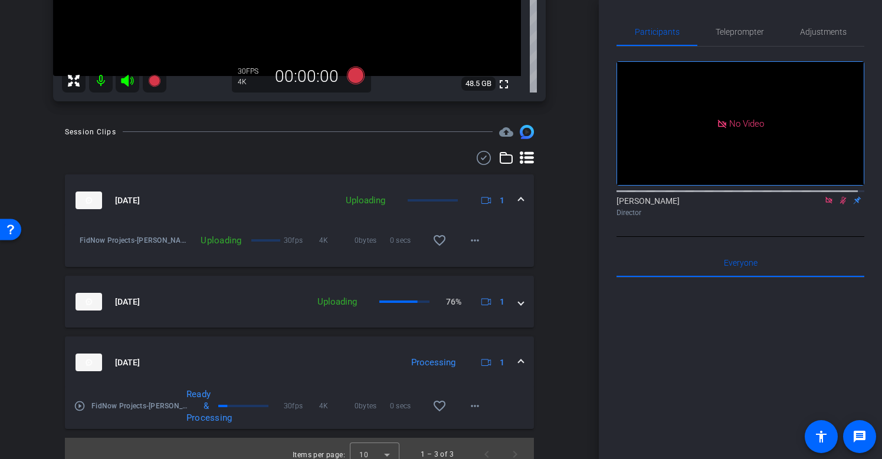
scroll to position [299, 0]
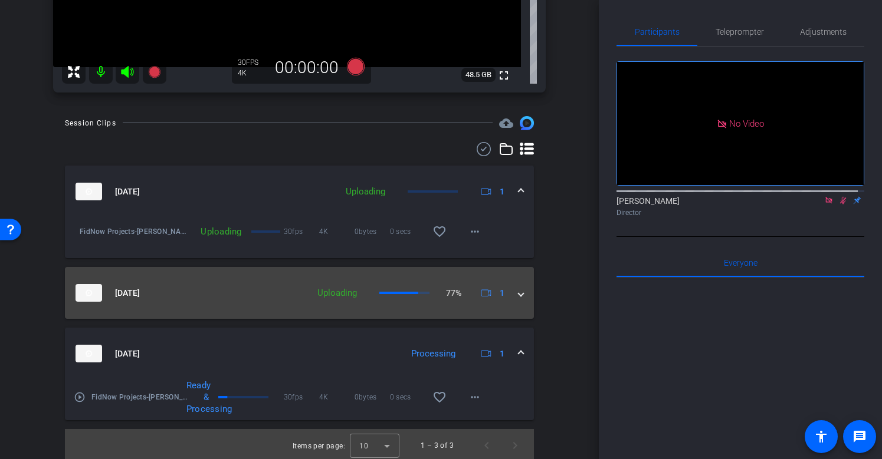
click at [507, 287] on div "Oct 9, 2025 Uploading 77% 1" at bounding box center [296, 293] width 443 height 18
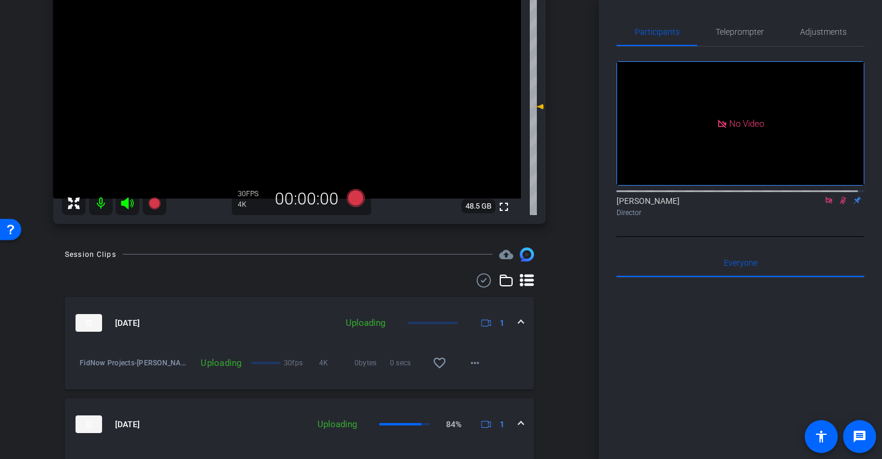
scroll to position [32, 0]
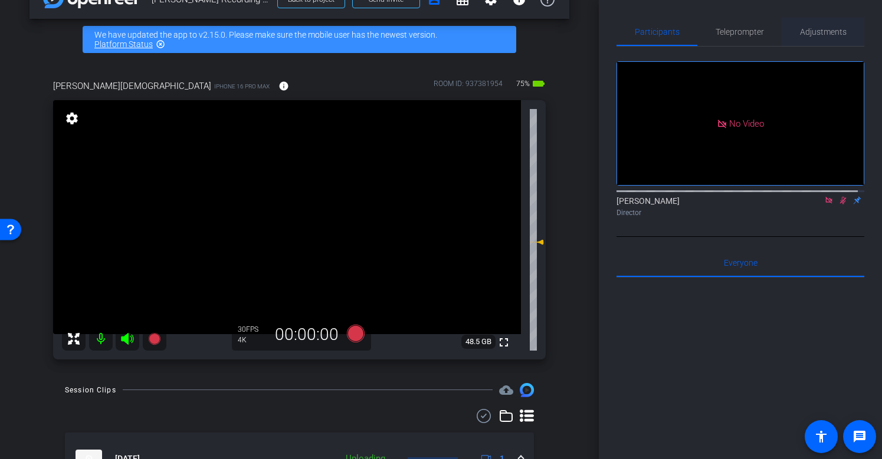
click at [824, 26] on span "Adjustments" at bounding box center [823, 32] width 47 height 28
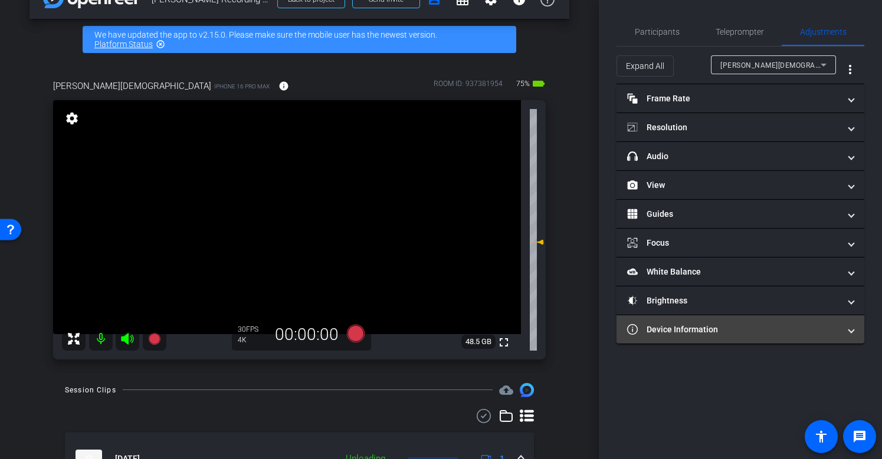
click at [717, 343] on mat-expansion-panel-header "Device Information" at bounding box center [740, 330] width 248 height 28
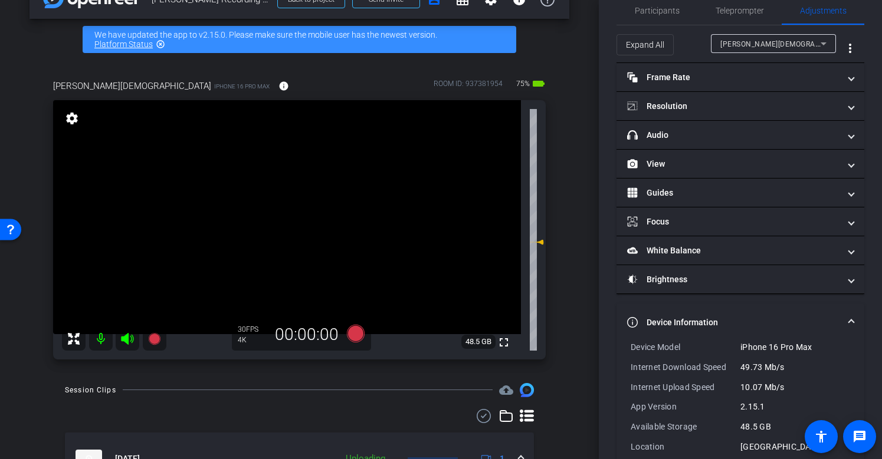
scroll to position [42, 0]
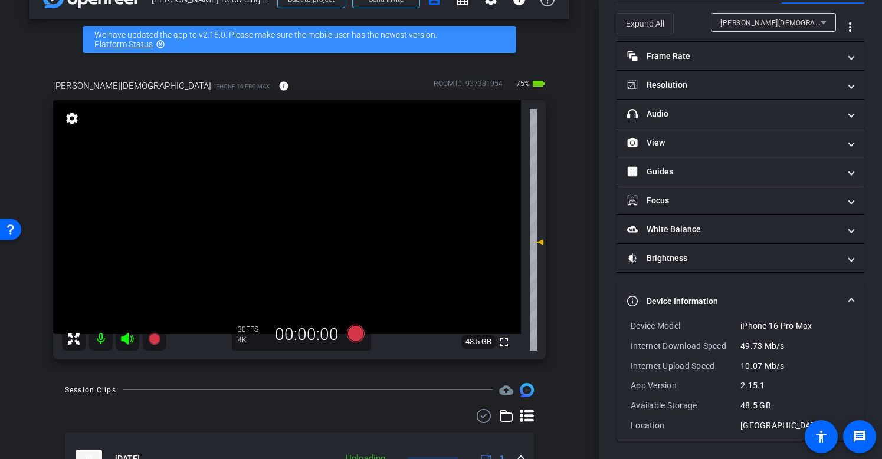
click at [742, 303] on mat-panel-title "Device Information" at bounding box center [733, 301] width 212 height 12
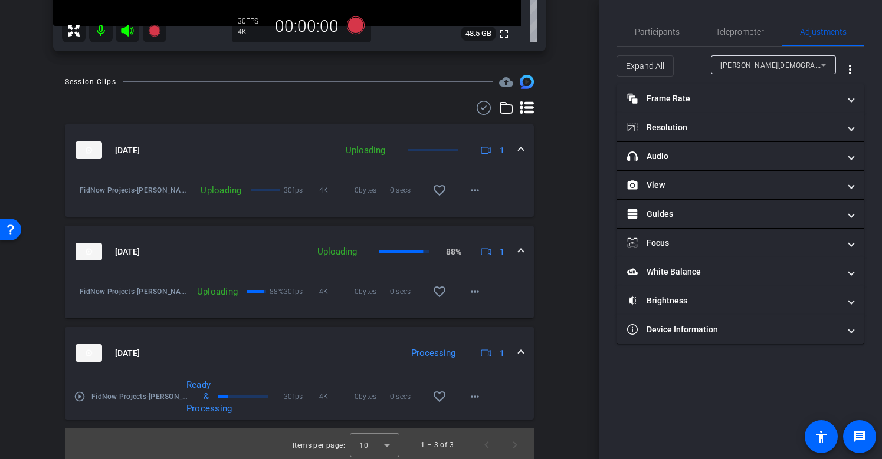
scroll to position [343, 0]
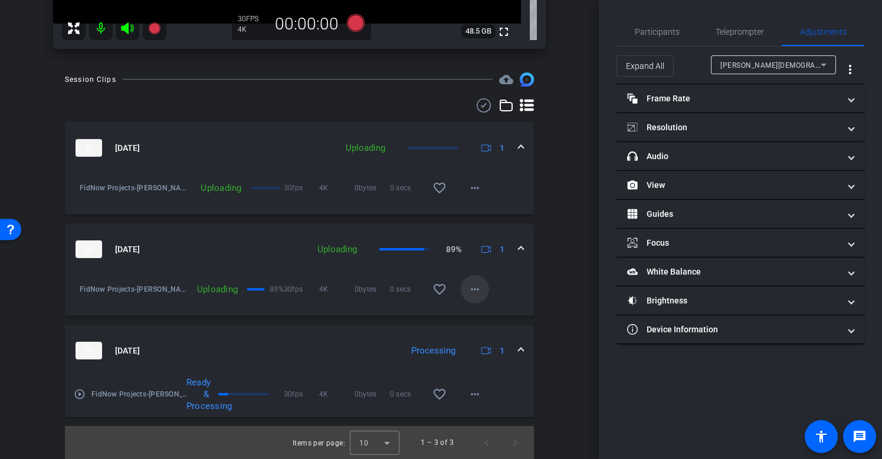
click at [468, 282] on mat-icon "more_horiz" at bounding box center [475, 289] width 14 height 14
click at [543, 266] on div at bounding box center [441, 229] width 882 height 459
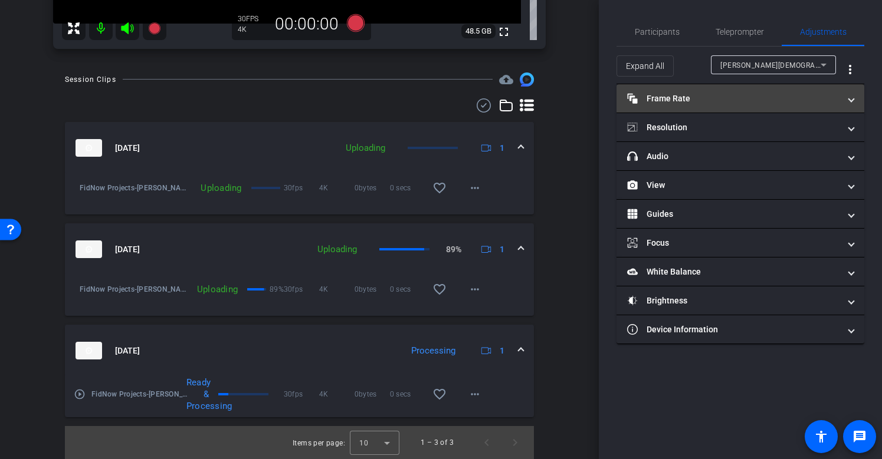
click at [695, 103] on mat-panel-title "Frame Rate Frame Rate" at bounding box center [733, 99] width 212 height 12
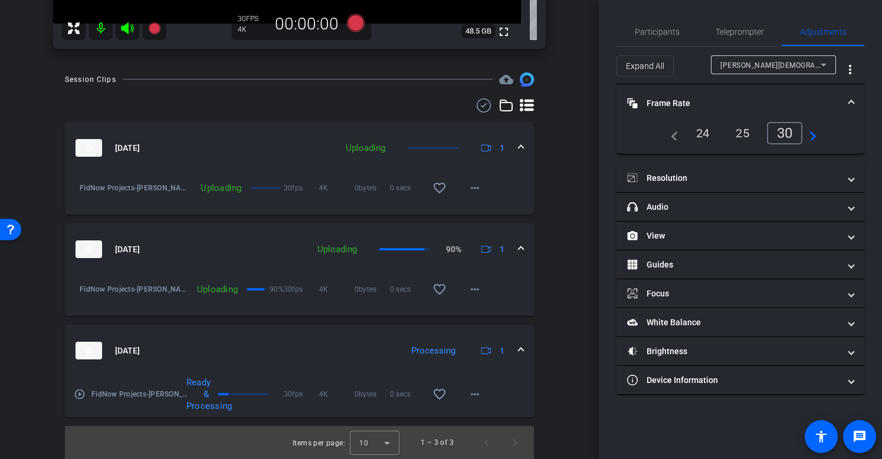
click at [696, 103] on mat-panel-title "Frame Rate Frame Rate" at bounding box center [733, 103] width 212 height 12
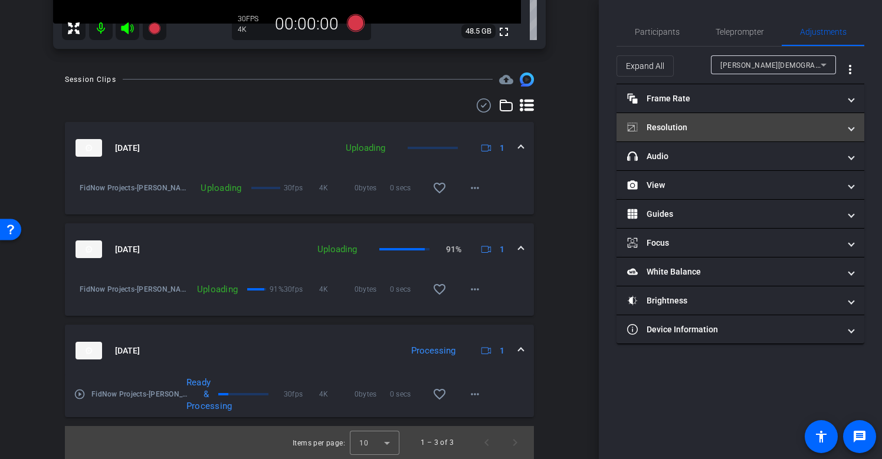
click at [692, 121] on mat-panel-title "Resolution" at bounding box center [733, 127] width 212 height 12
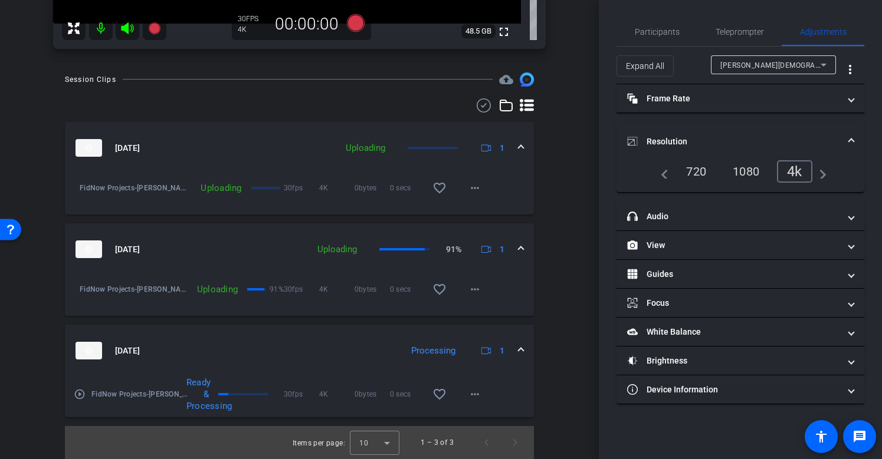
click at [691, 131] on mat-expansion-panel-header "Resolution" at bounding box center [740, 142] width 248 height 38
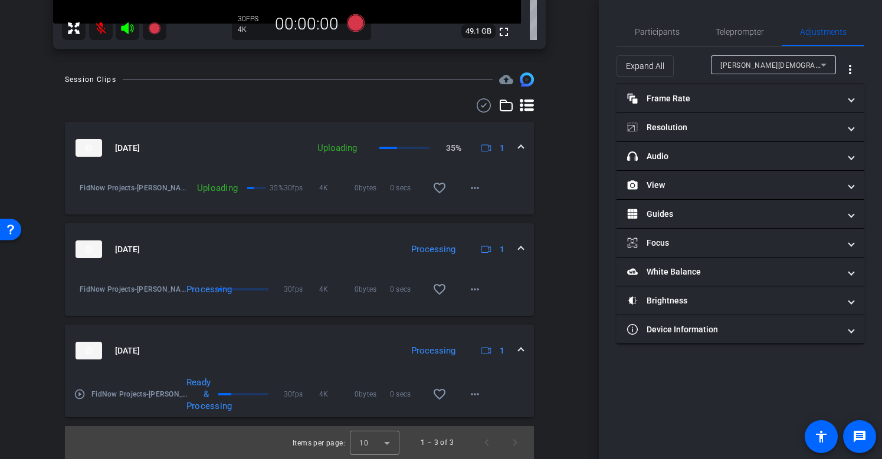
scroll to position [106, 0]
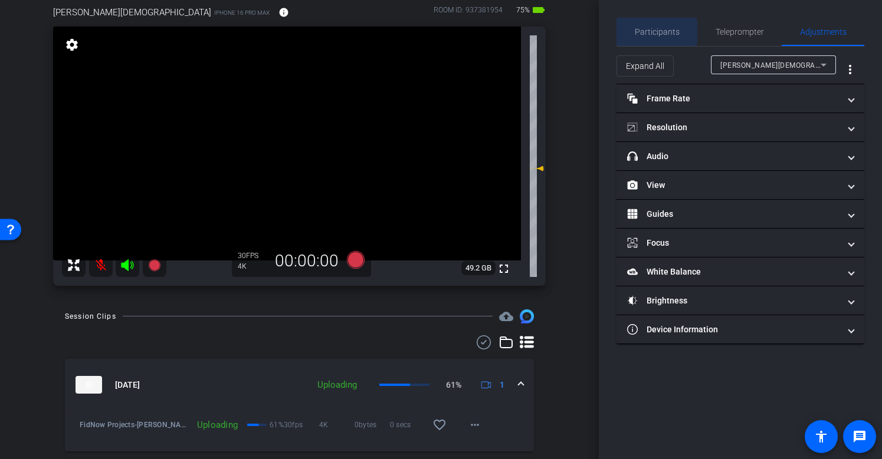
click at [648, 32] on span "Participants" at bounding box center [657, 32] width 45 height 8
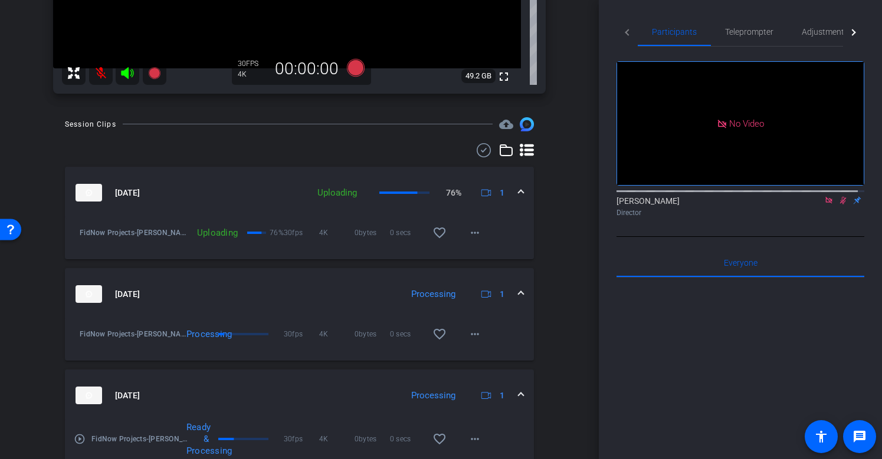
scroll to position [341, 0]
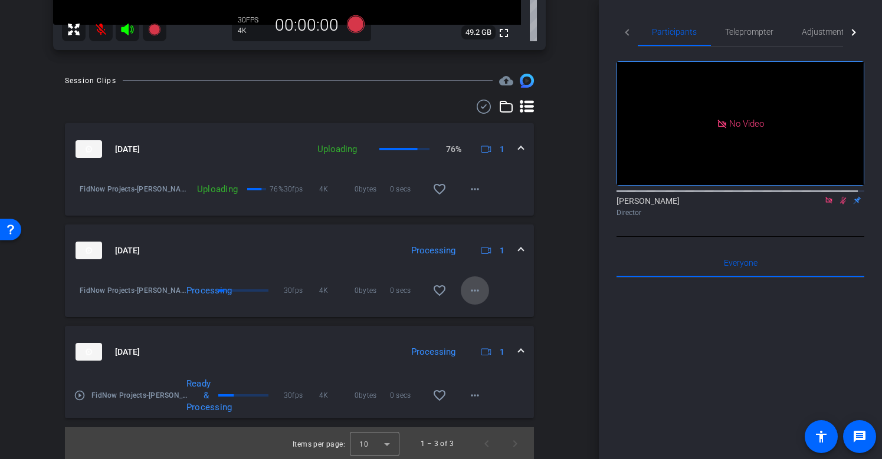
click at [473, 287] on mat-icon "more_horiz" at bounding box center [475, 291] width 14 height 14
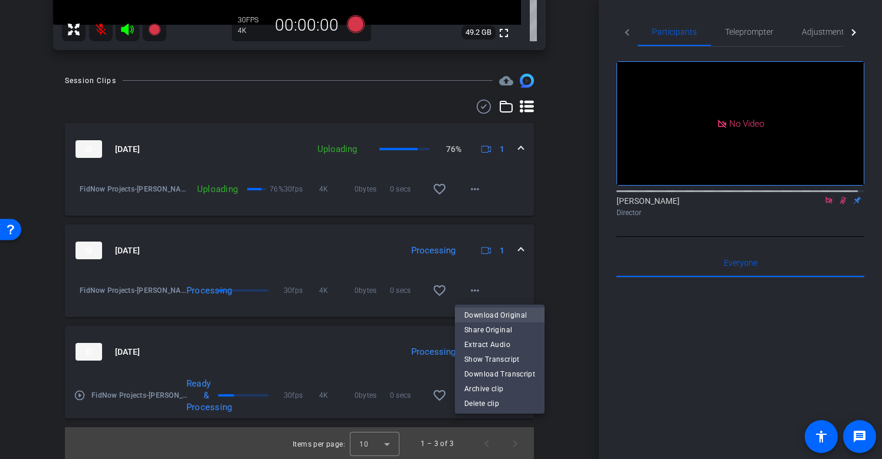
click at [489, 315] on span "Download Original" at bounding box center [499, 315] width 71 height 14
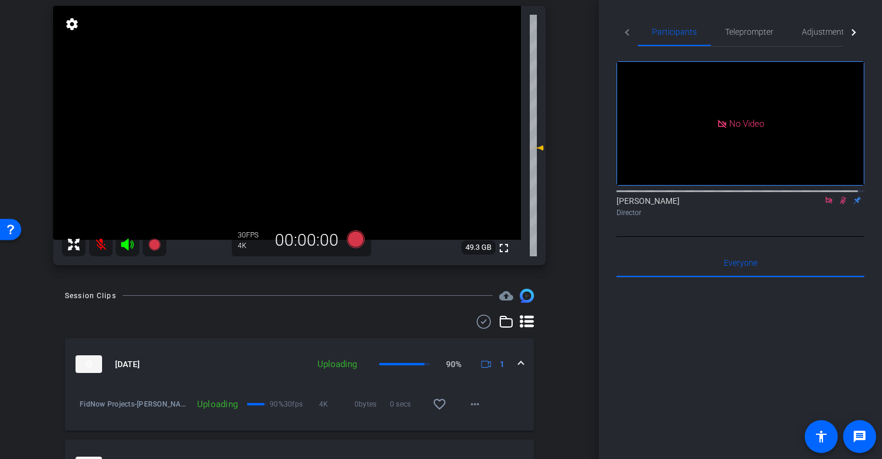
scroll to position [119, 0]
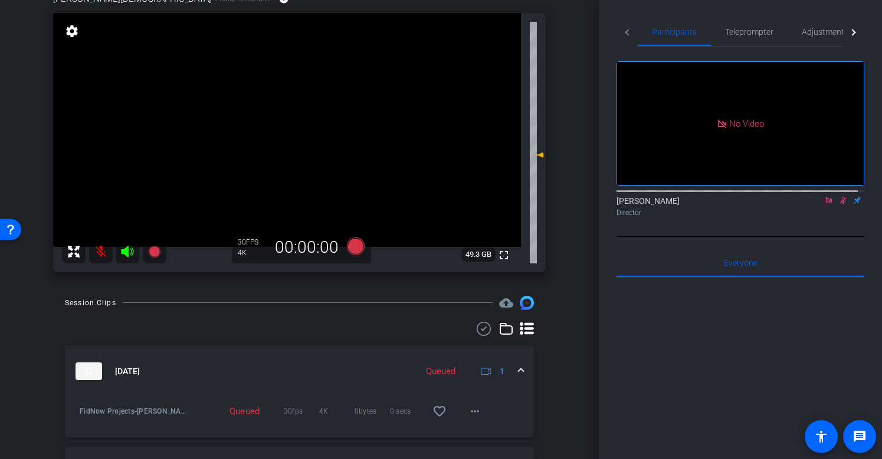
click at [838, 196] on icon at bounding box center [842, 200] width 9 height 8
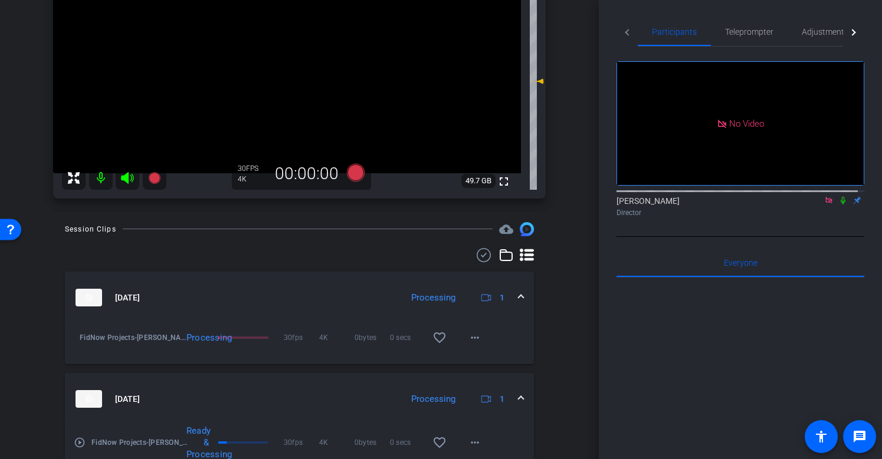
scroll to position [19, 0]
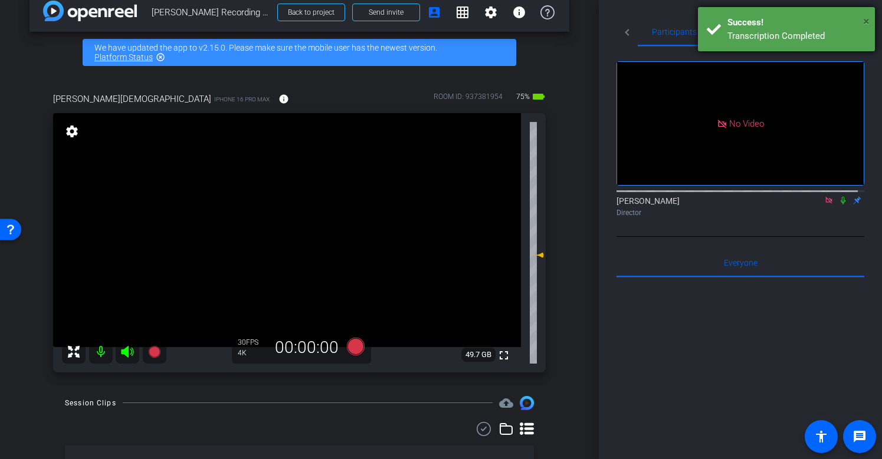
click at [863, 19] on span "×" at bounding box center [866, 21] width 6 height 14
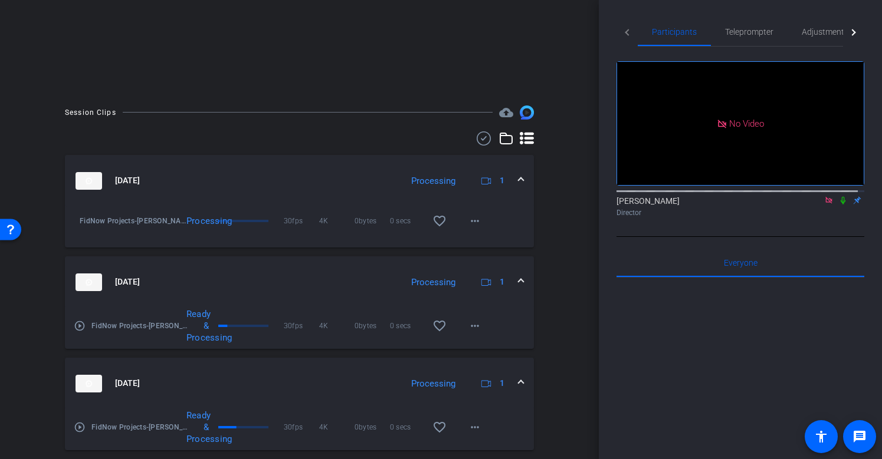
scroll to position [186, 0]
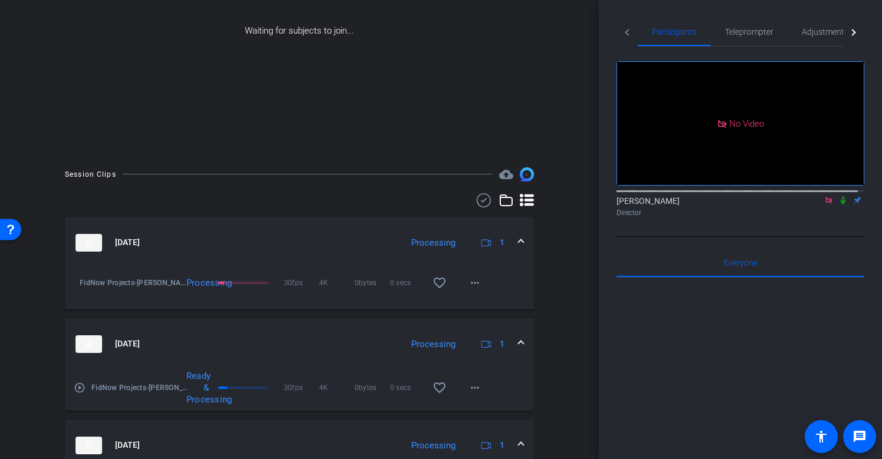
click at [838, 196] on icon at bounding box center [842, 200] width 9 height 8
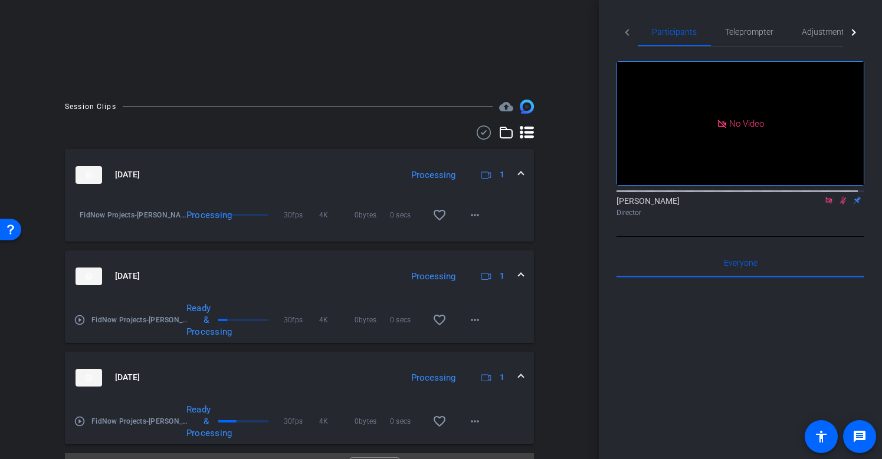
scroll to position [255, 0]
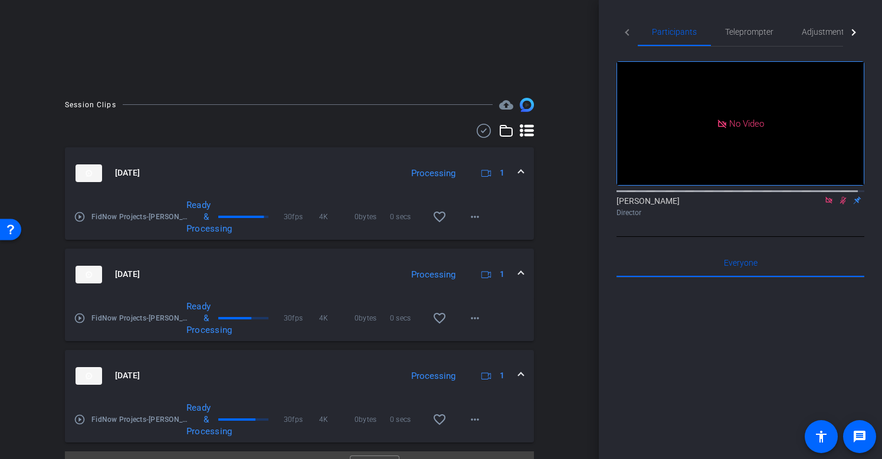
drag, startPoint x: 534, startPoint y: 251, endPoint x: 540, endPoint y: 250, distance: 6.5
click at [540, 250] on div "Session Clips cloud_upload Oct 9, 2025 Processing 1 play_circle_outline FidNow …" at bounding box center [299, 291] width 540 height 387
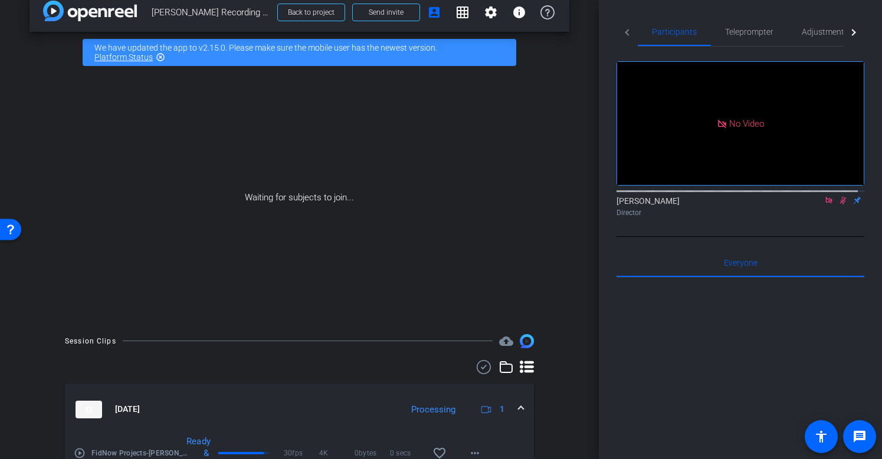
scroll to position [0, 0]
